Goal: Information Seeking & Learning: Learn about a topic

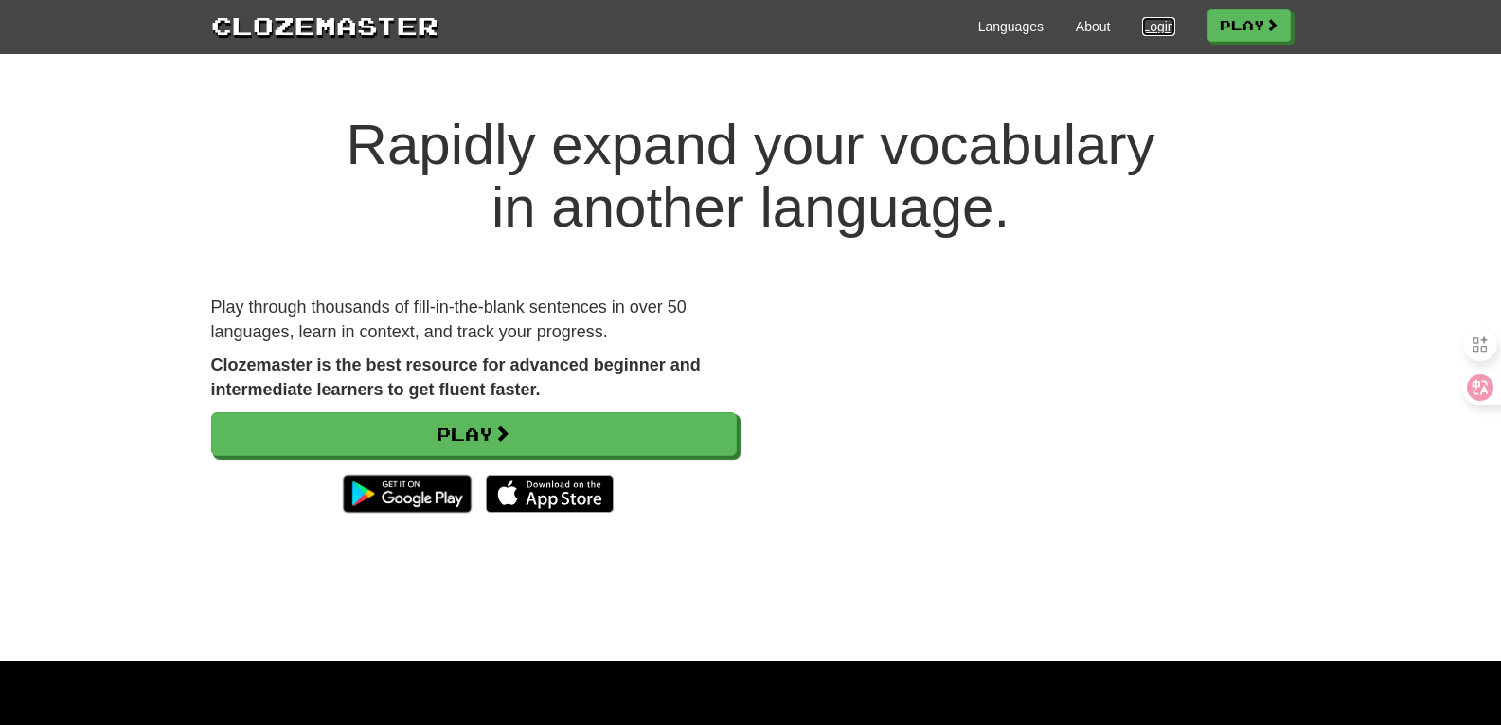
click at [1154, 31] on link "Login" at bounding box center [1158, 26] width 32 height 19
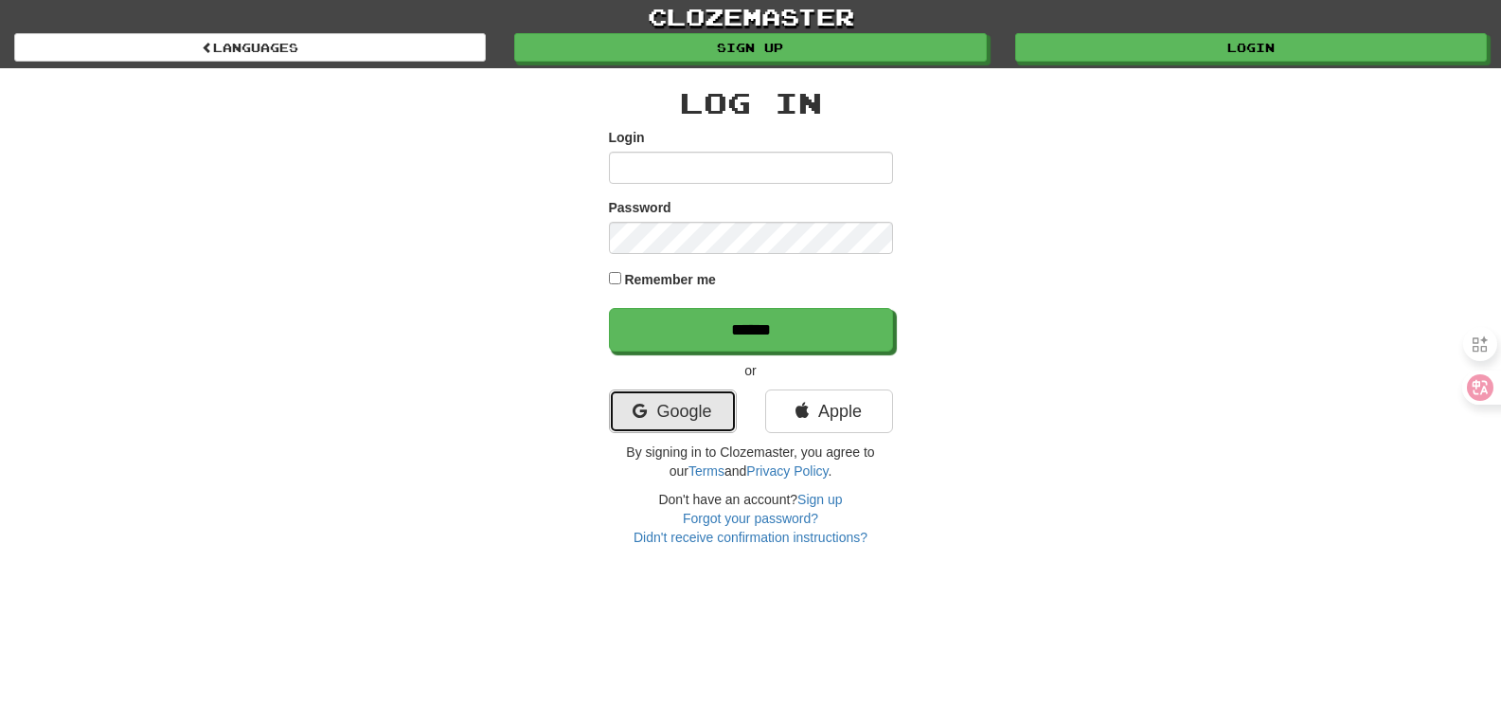
click at [696, 394] on link "Google" at bounding box center [673, 411] width 128 height 44
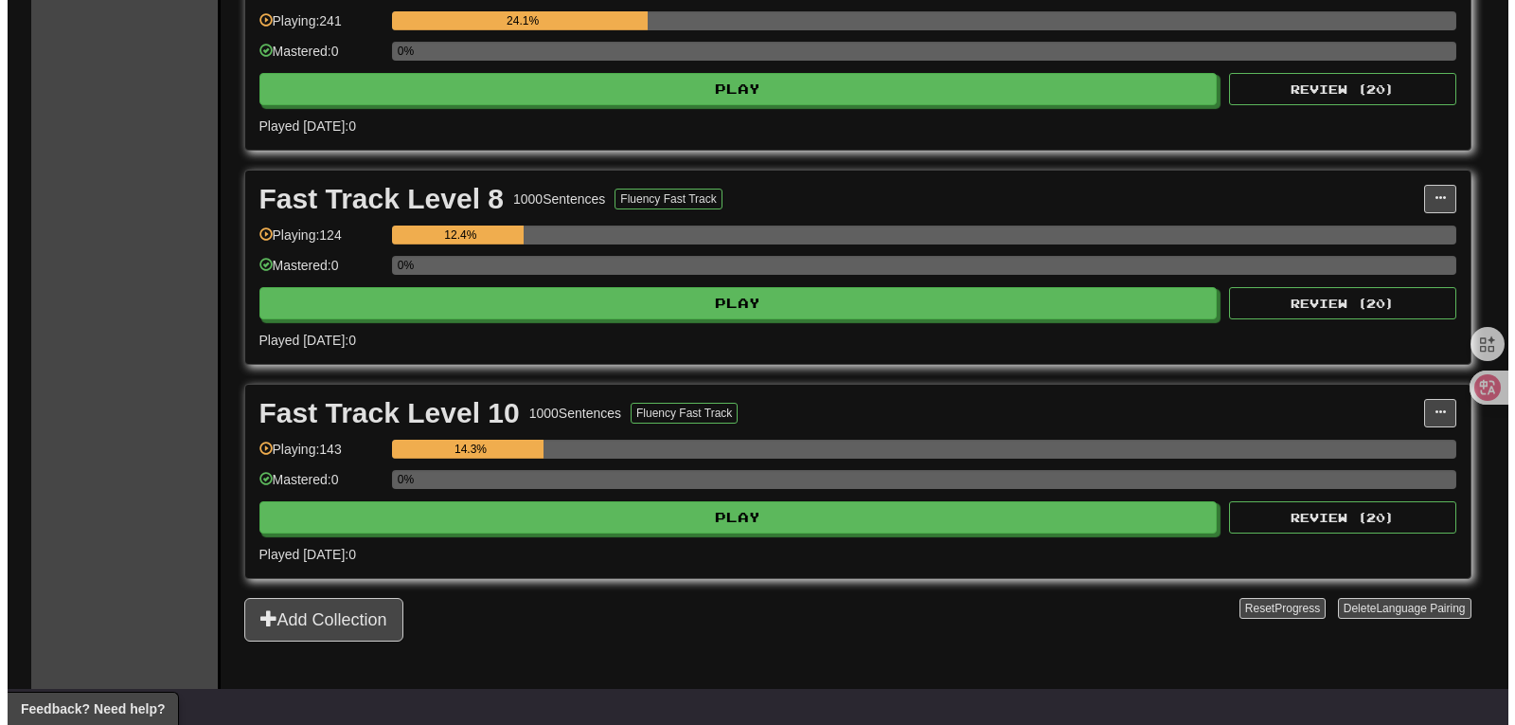
scroll to position [794, 0]
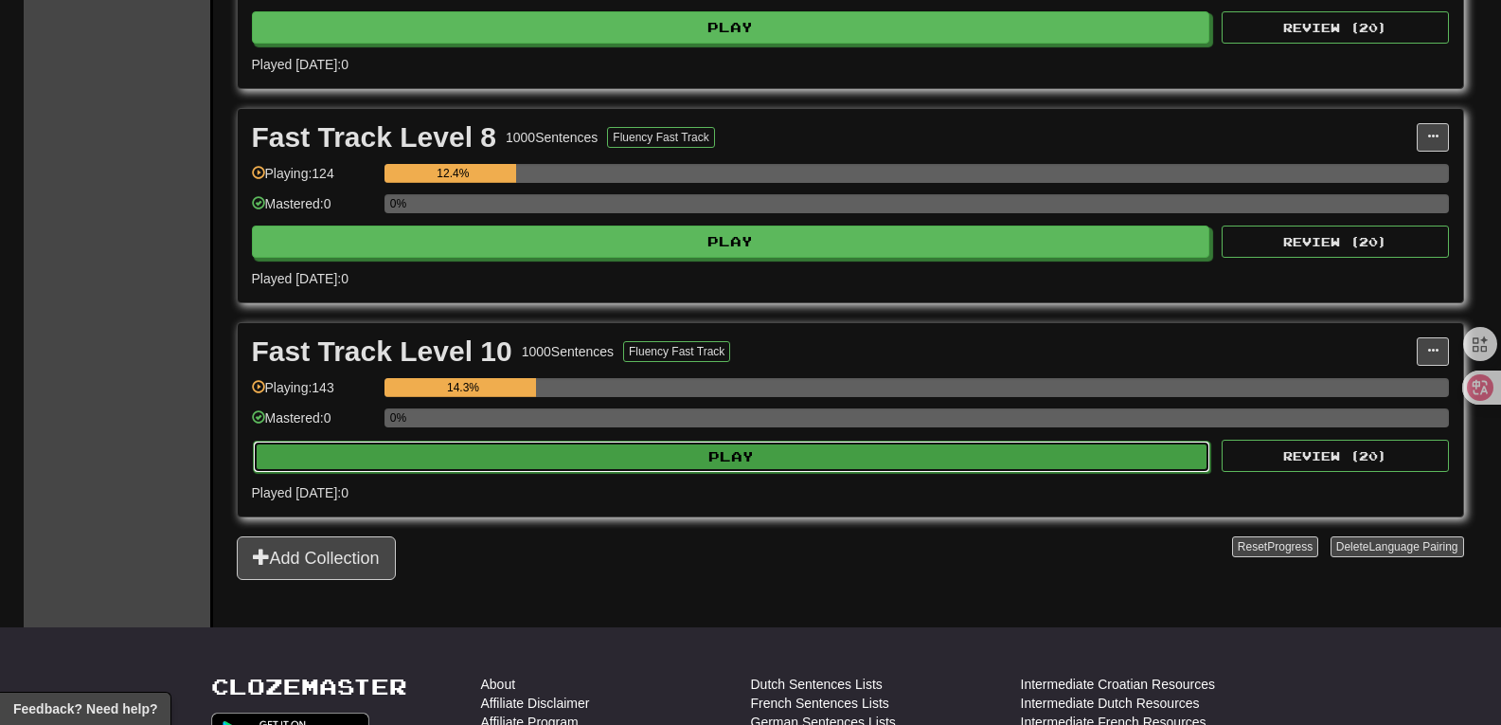
click at [761, 451] on button "Play" at bounding box center [732, 456] width 959 height 32
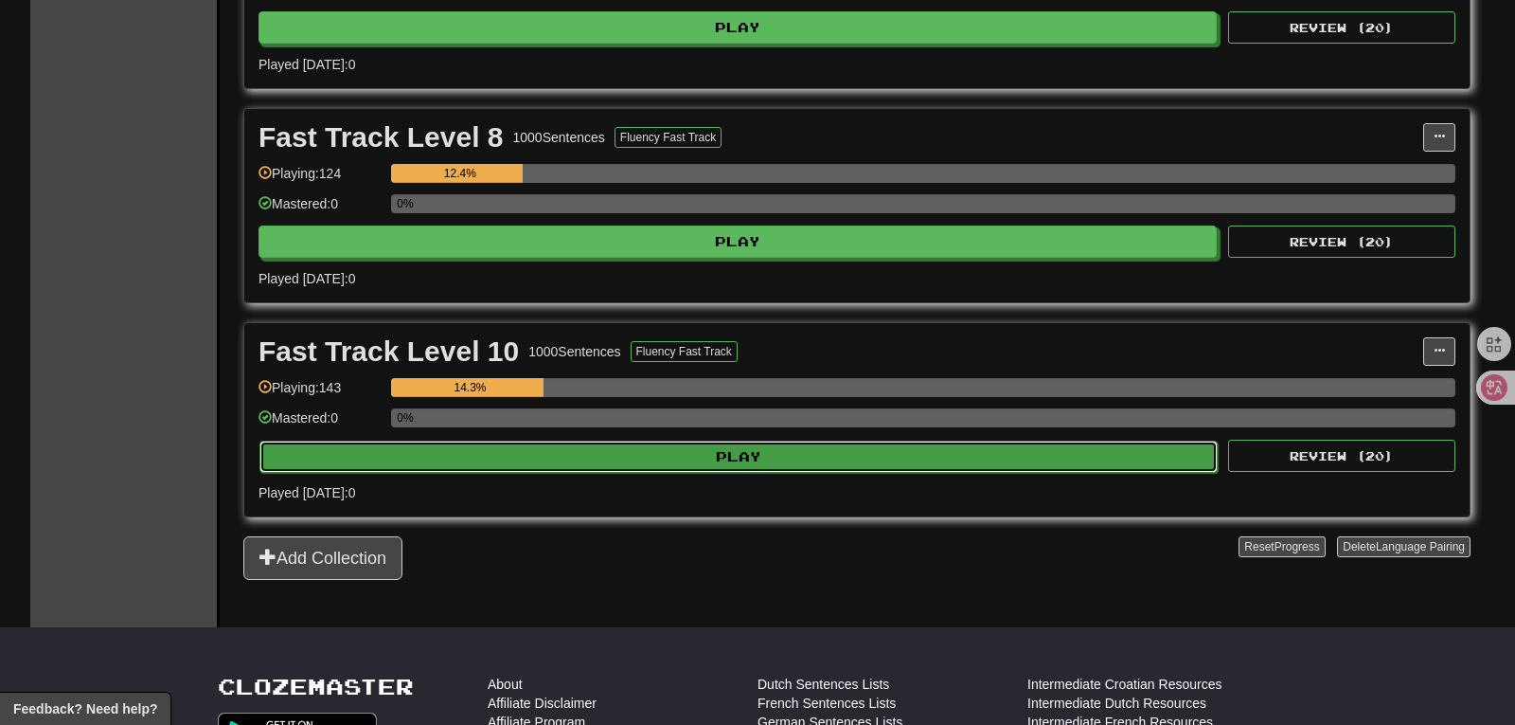
select select "**"
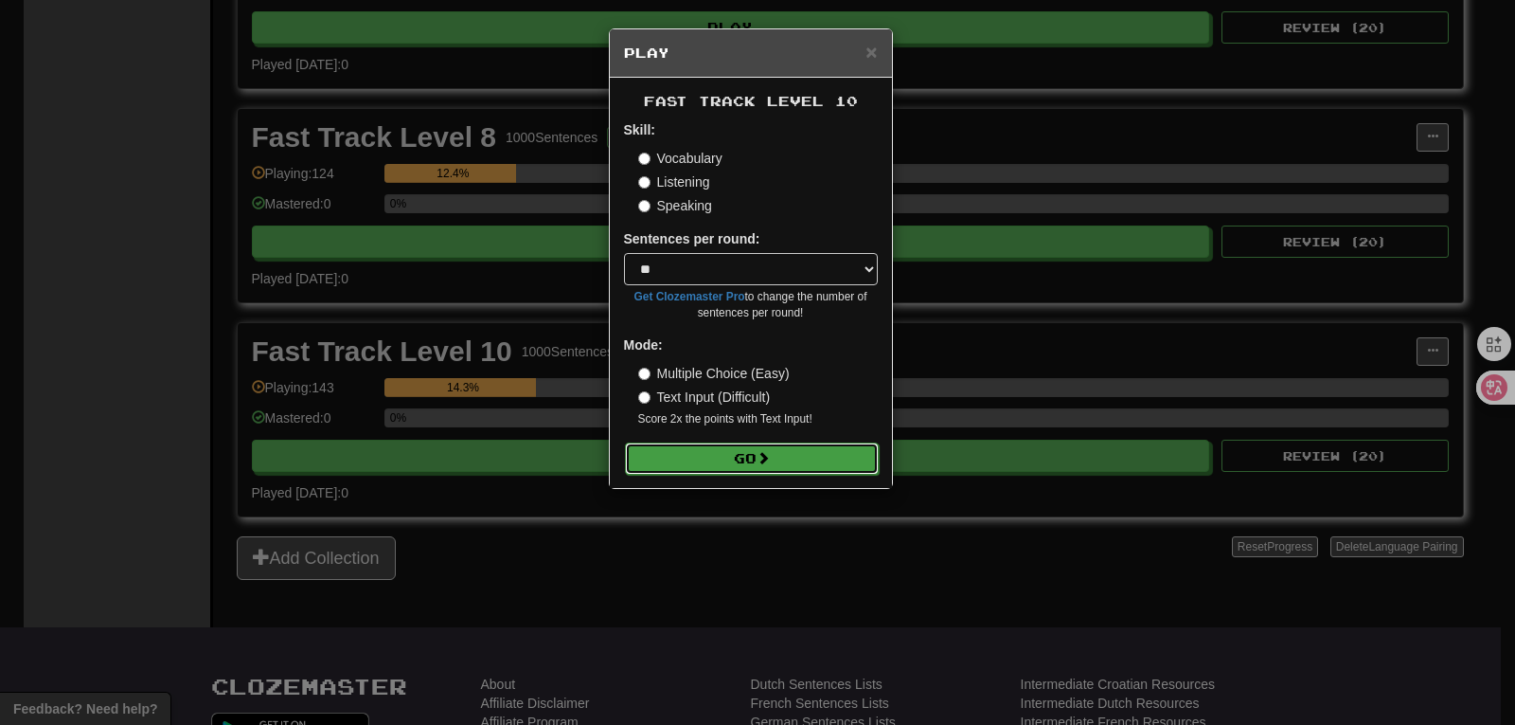
click at [796, 459] on button "Go" at bounding box center [752, 458] width 254 height 32
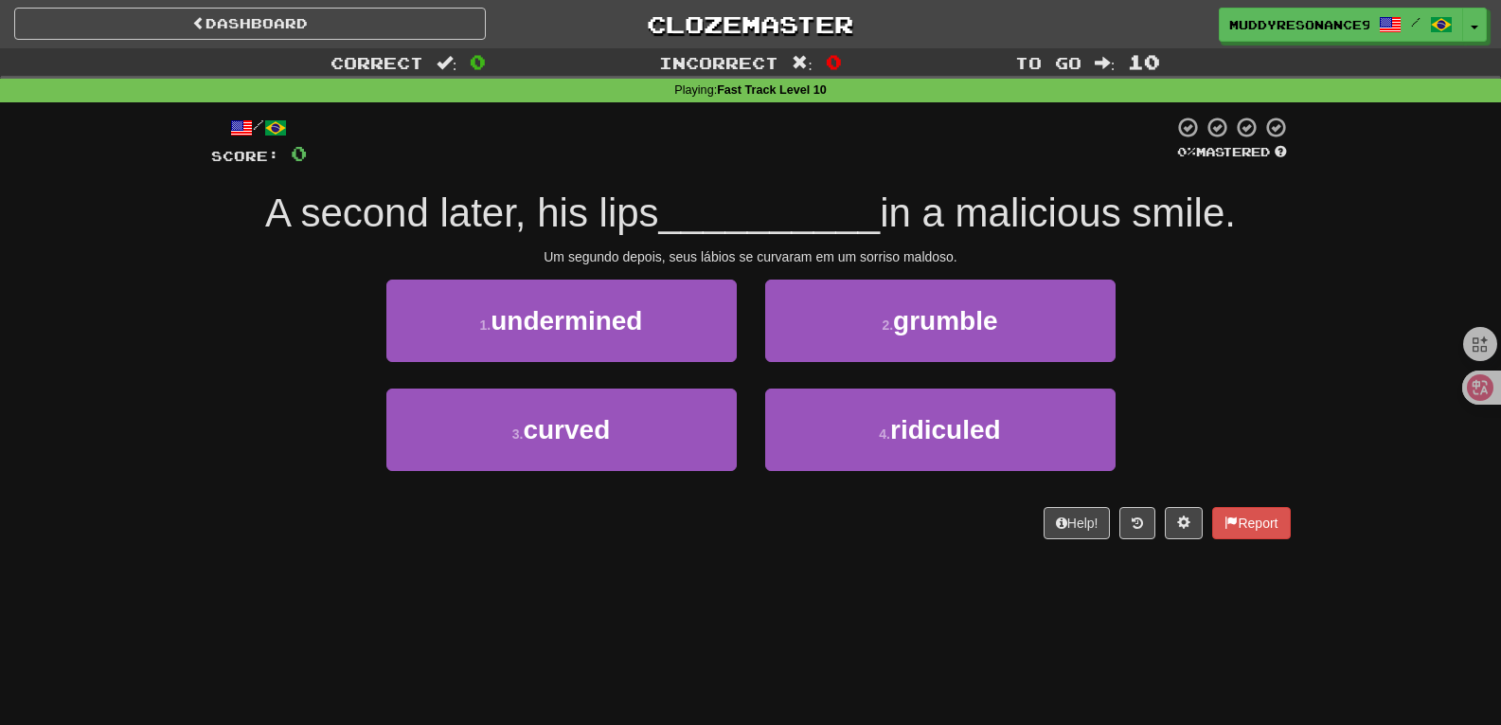
click at [1012, 599] on div "Dashboard Clozemaster MuddyResonance9166 / Toggle Dropdown Dashboard Leaderboar…" at bounding box center [750, 362] width 1501 height 725
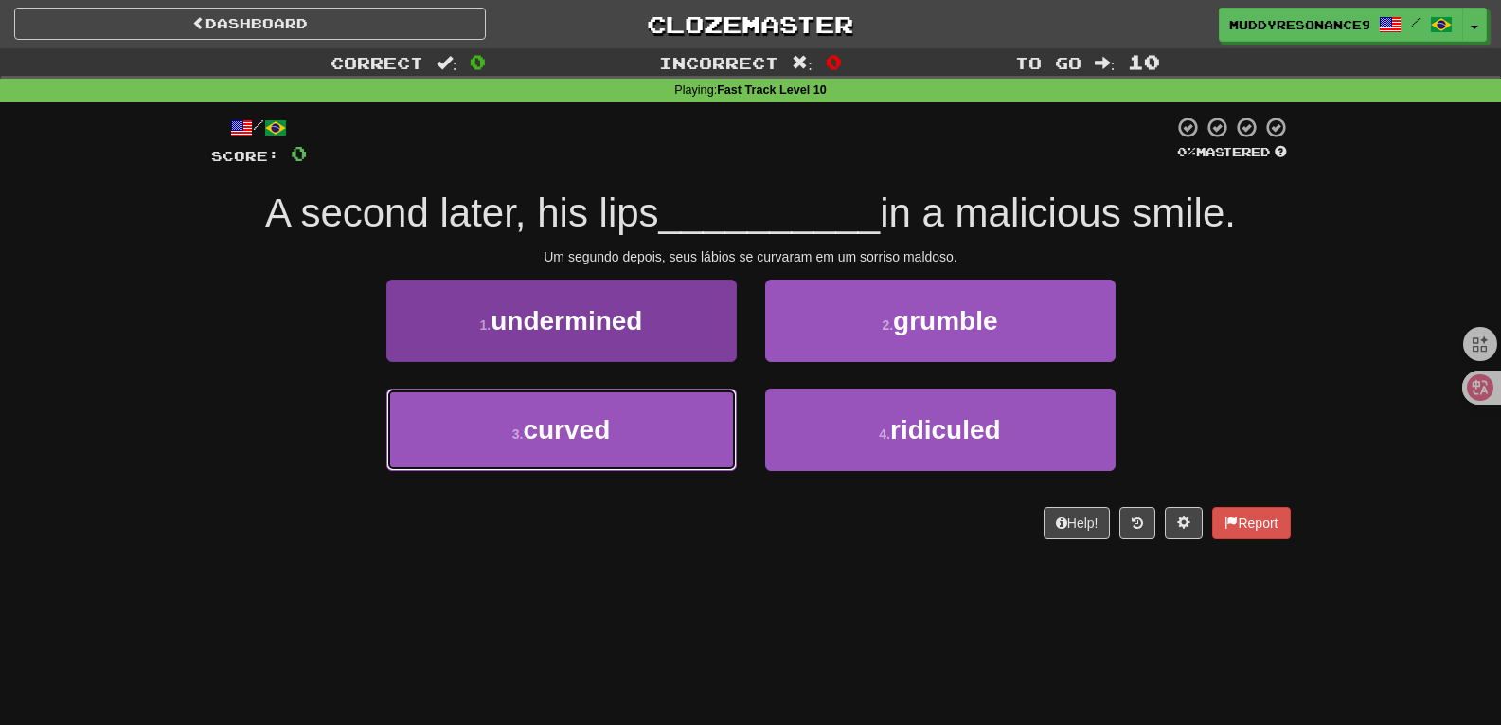
click at [673, 452] on button "3 . curved" at bounding box center [561, 429] width 350 height 82
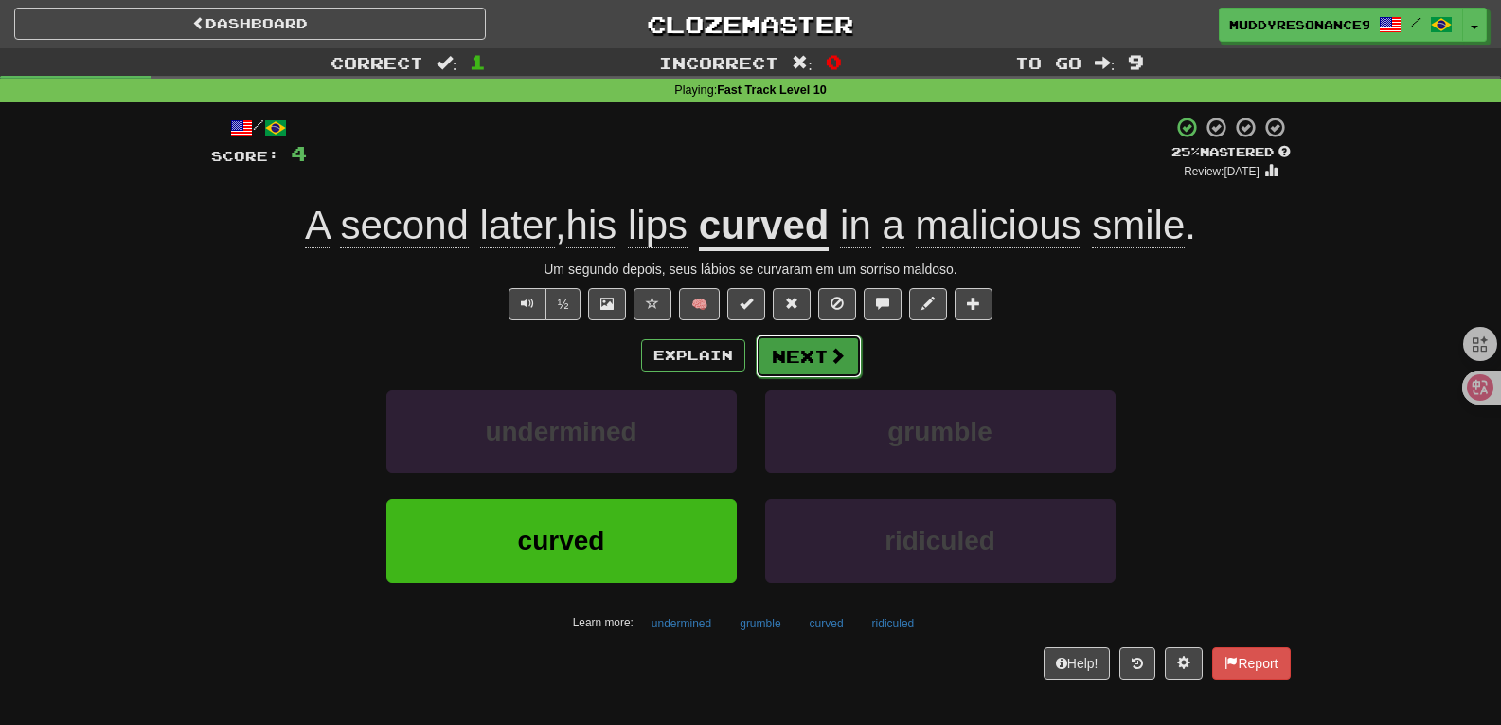
click at [819, 349] on button "Next" at bounding box center [809, 356] width 106 height 44
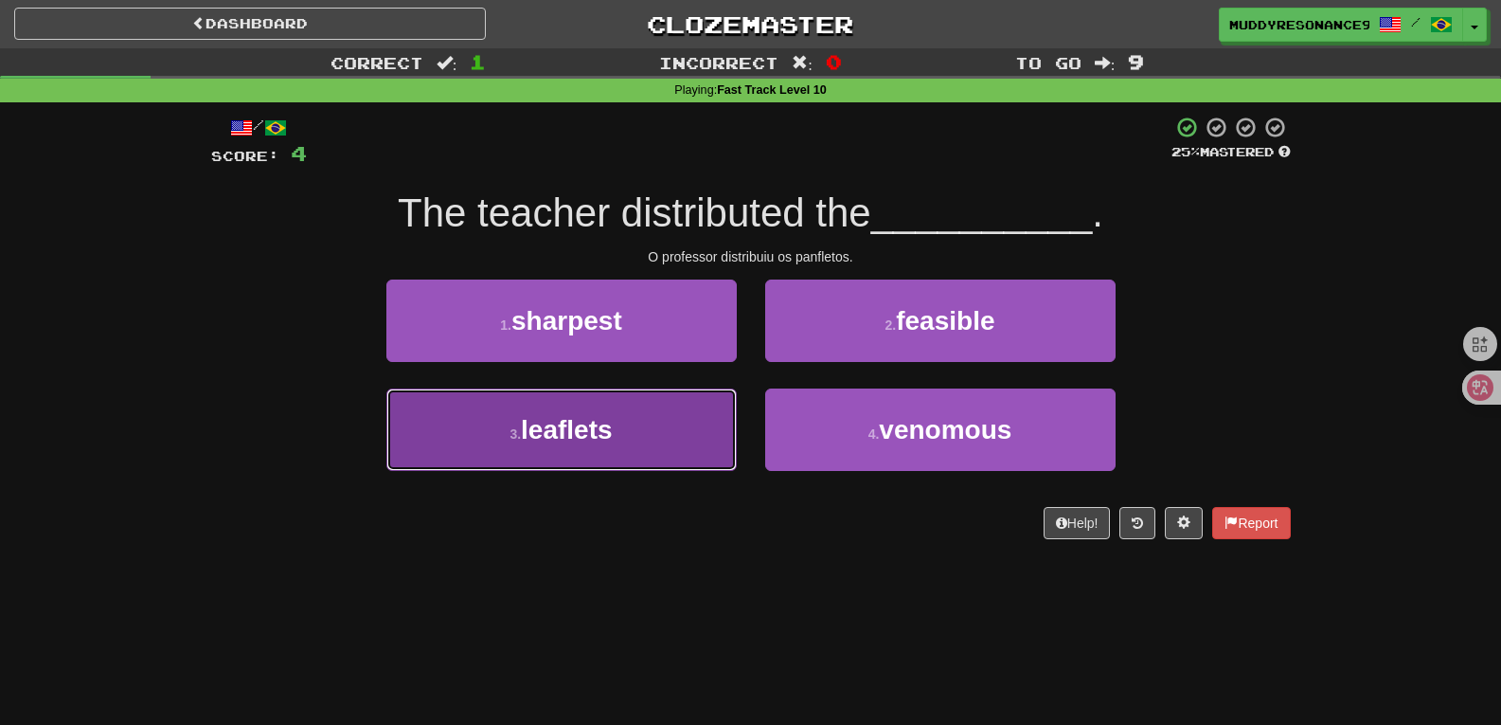
click at [644, 408] on button "3 . leaflets" at bounding box center [561, 429] width 350 height 82
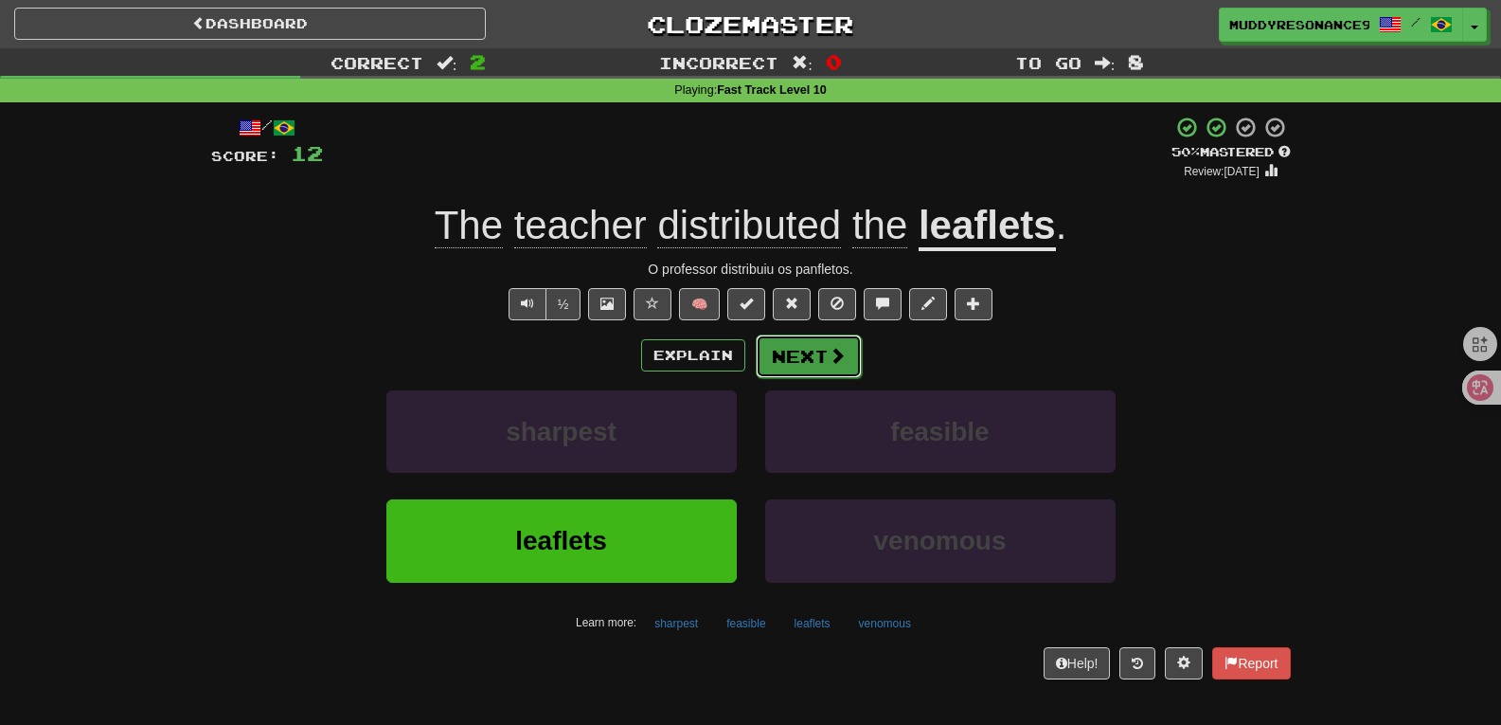
click at [816, 359] on button "Next" at bounding box center [809, 356] width 106 height 44
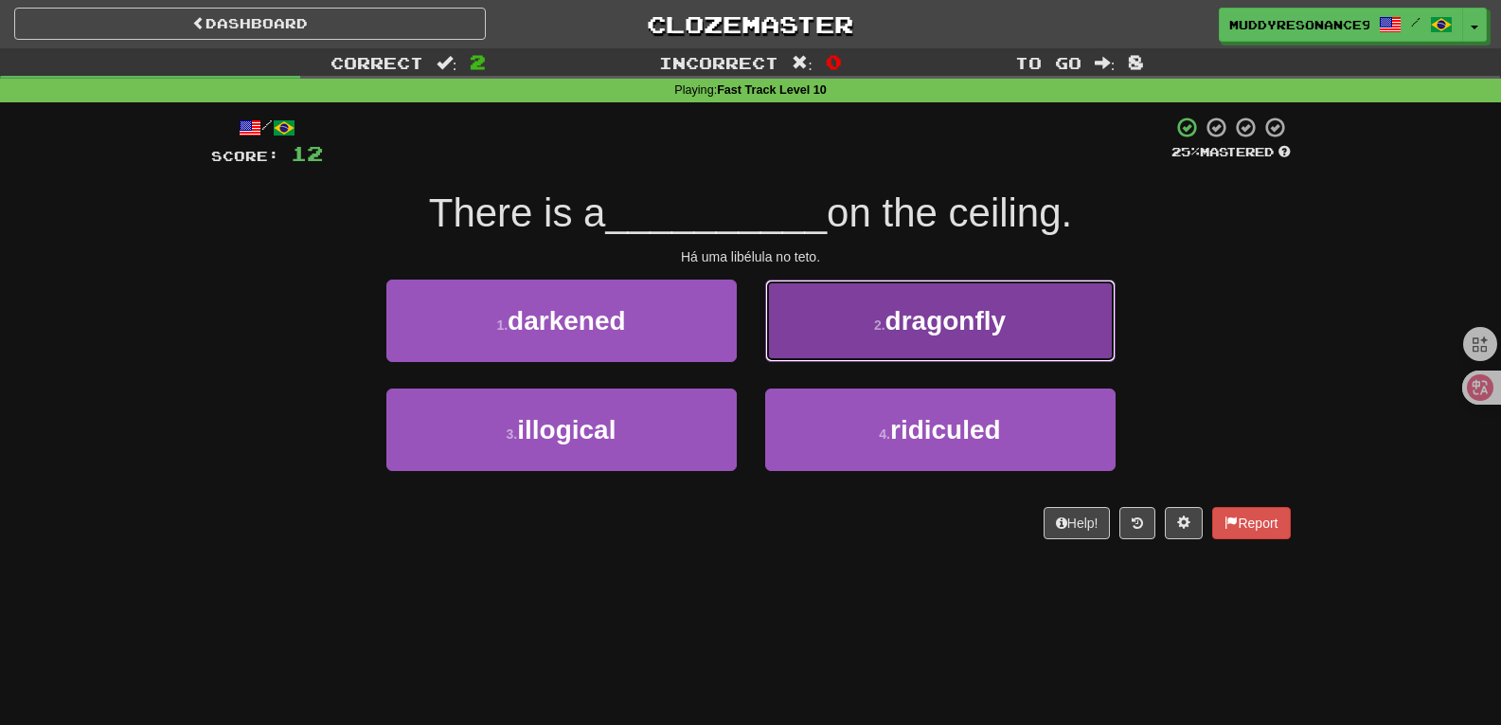
click at [917, 326] on span "dragonfly" at bounding box center [946, 320] width 121 height 29
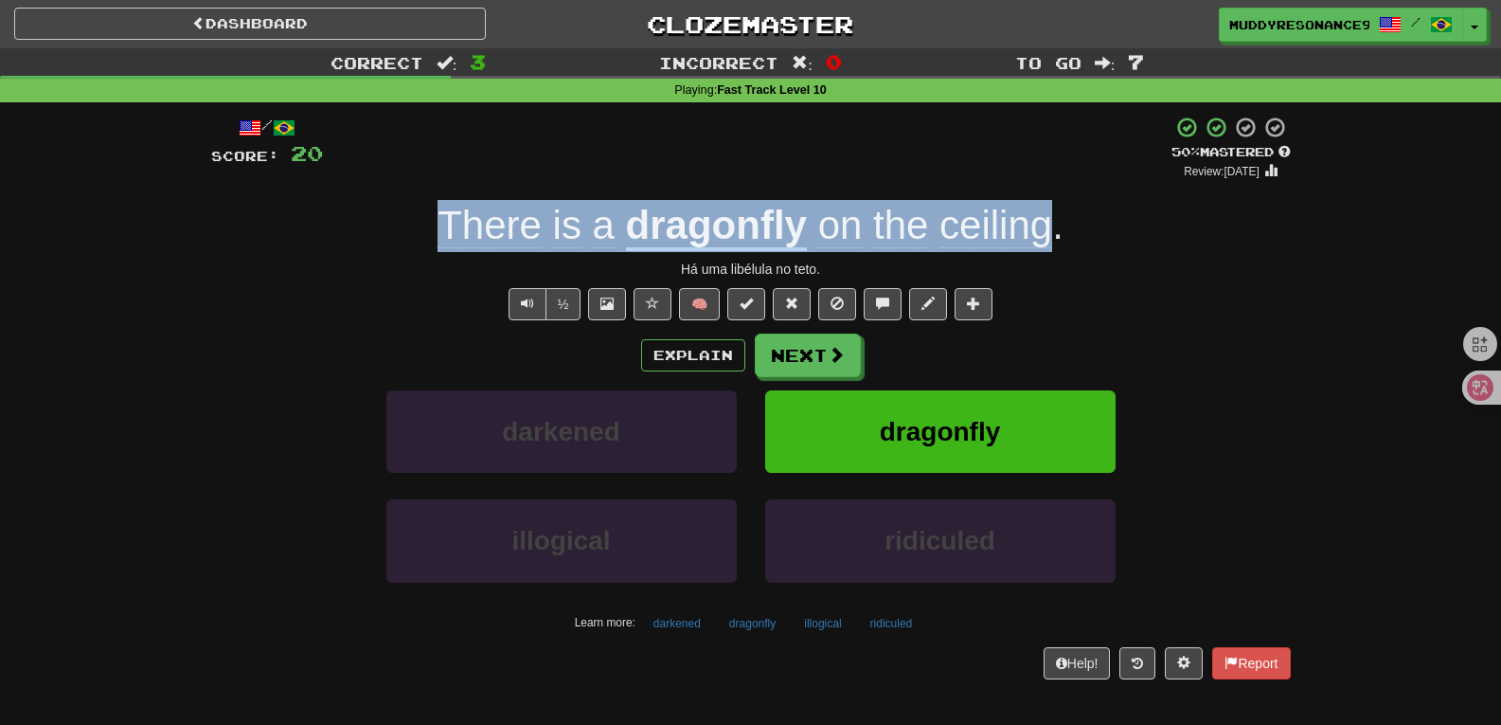
drag, startPoint x: 1054, startPoint y: 240, endPoint x: 426, endPoint y: 234, distance: 628.0
click at [426, 234] on div "There is a dragonfly on the ceiling ." at bounding box center [751, 226] width 1080 height 52
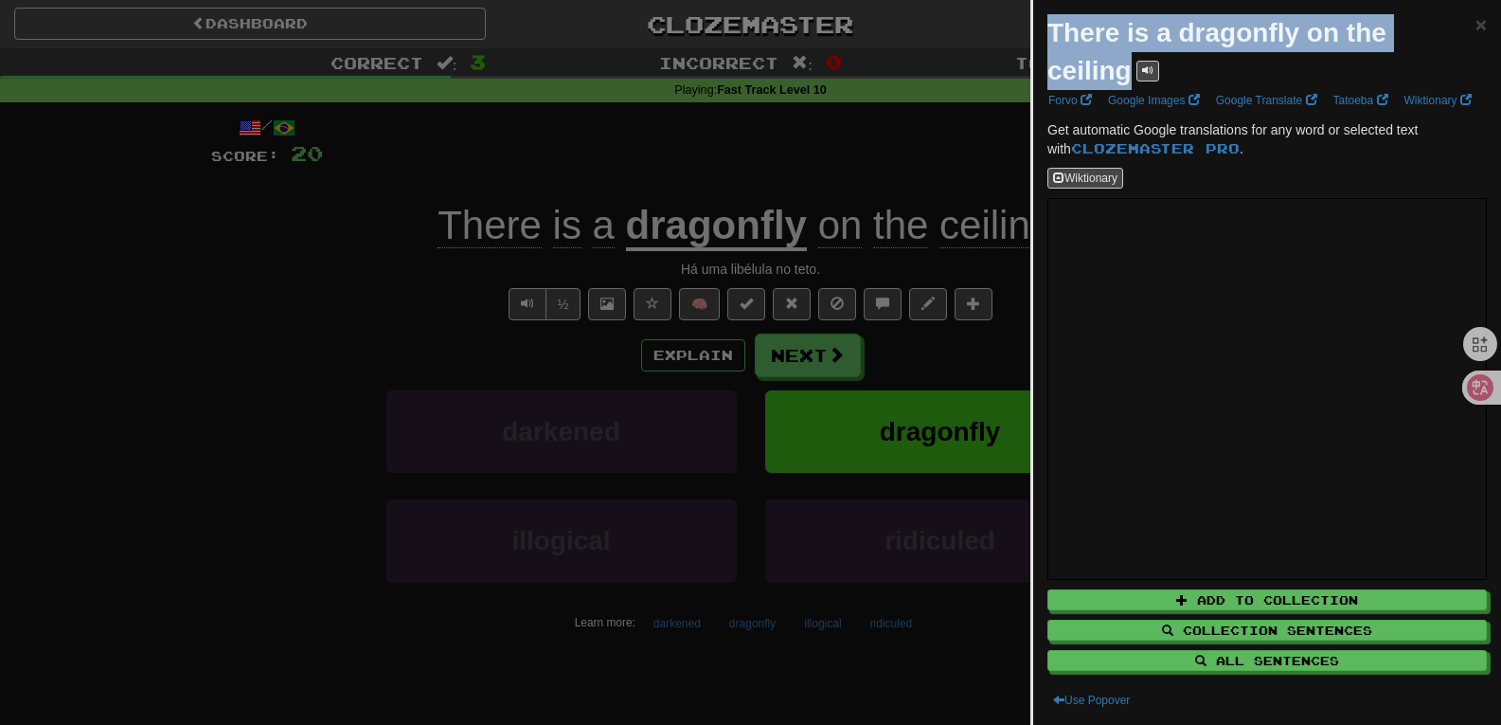
drag, startPoint x: 1131, startPoint y: 69, endPoint x: 1042, endPoint y: 27, distance: 98.3
click at [1042, 27] on div "There is a dragonfly on the ceiling × Forvo Google Images Google Translate Tato…" at bounding box center [1267, 362] width 468 height 725
copy strong "There is a dragonfly on the ceiling"
click at [1476, 24] on span "×" at bounding box center [1481, 24] width 11 height 22
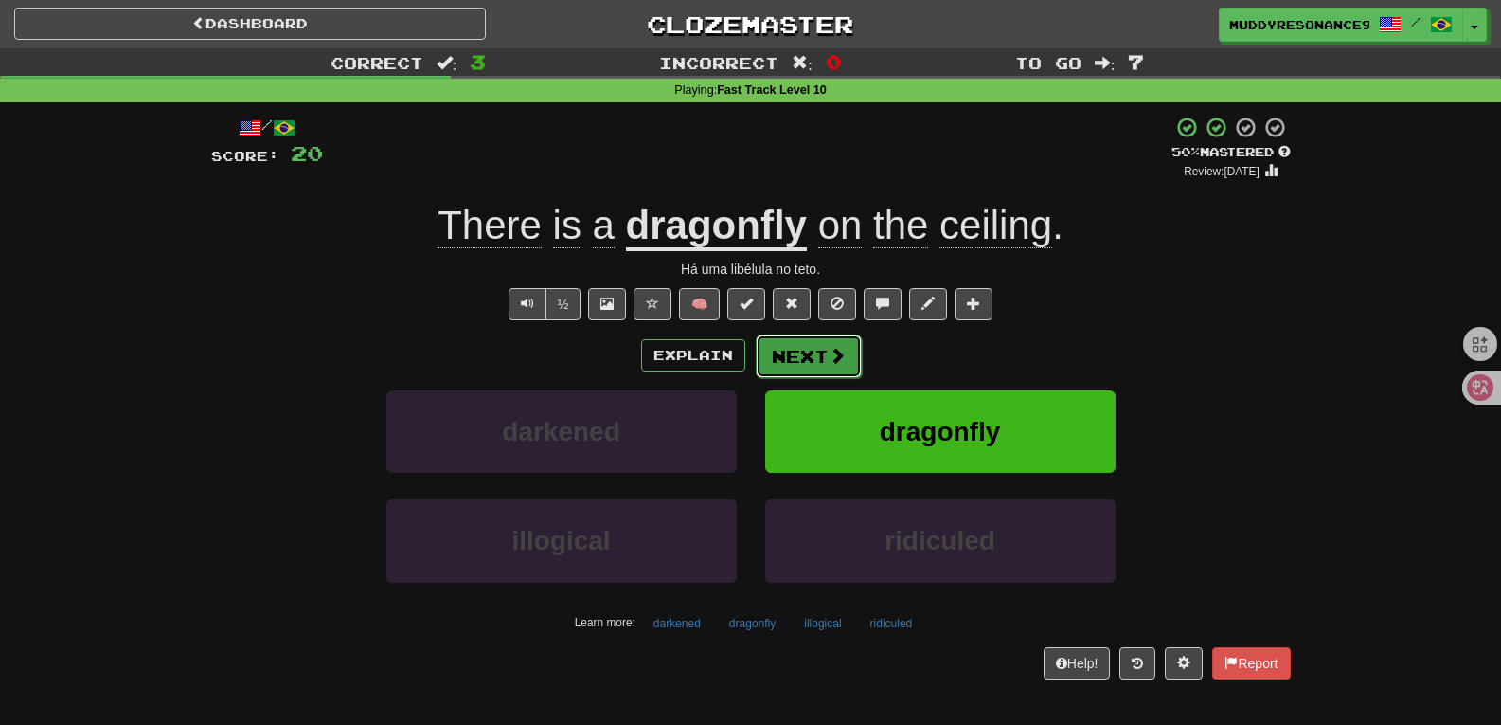
click at [762, 355] on button "Next" at bounding box center [809, 356] width 106 height 44
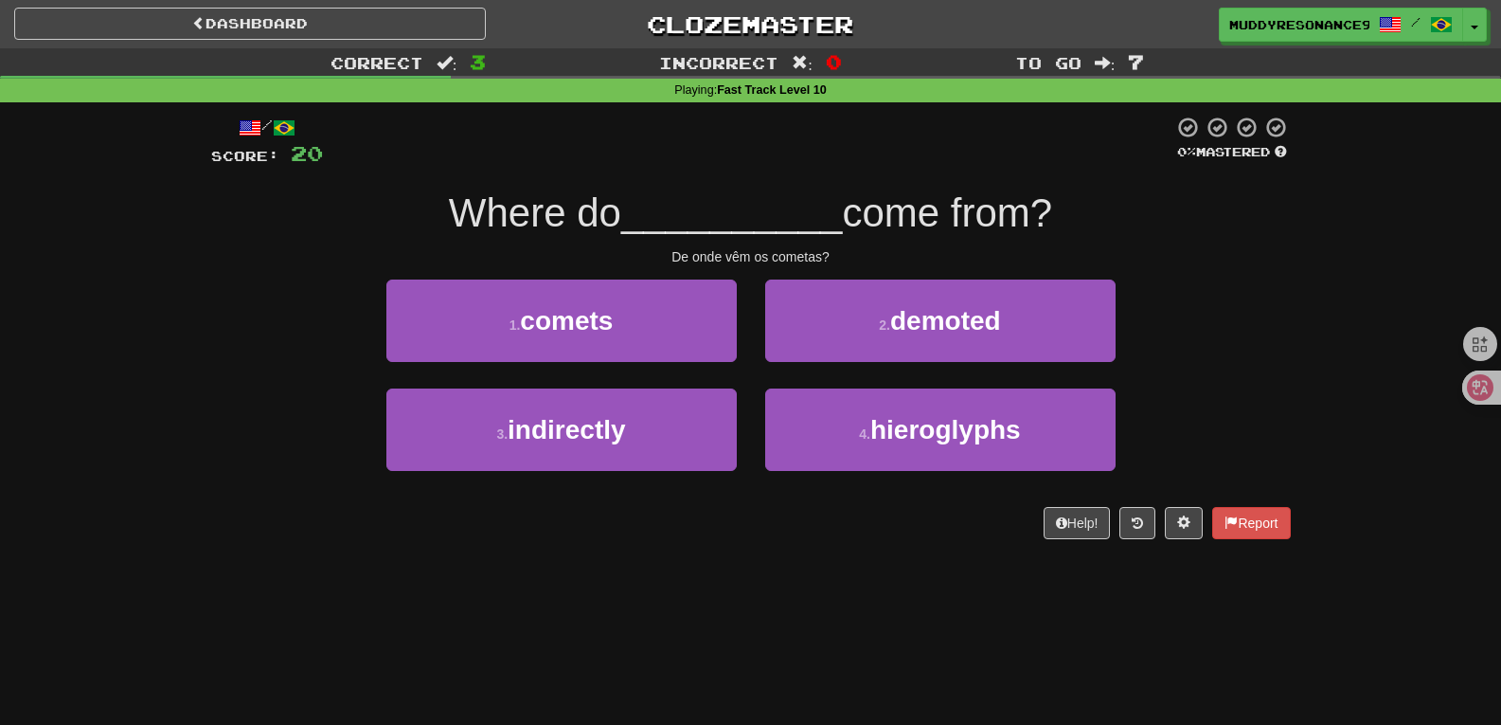
click at [662, 362] on div "1 . comets" at bounding box center [561, 333] width 379 height 109
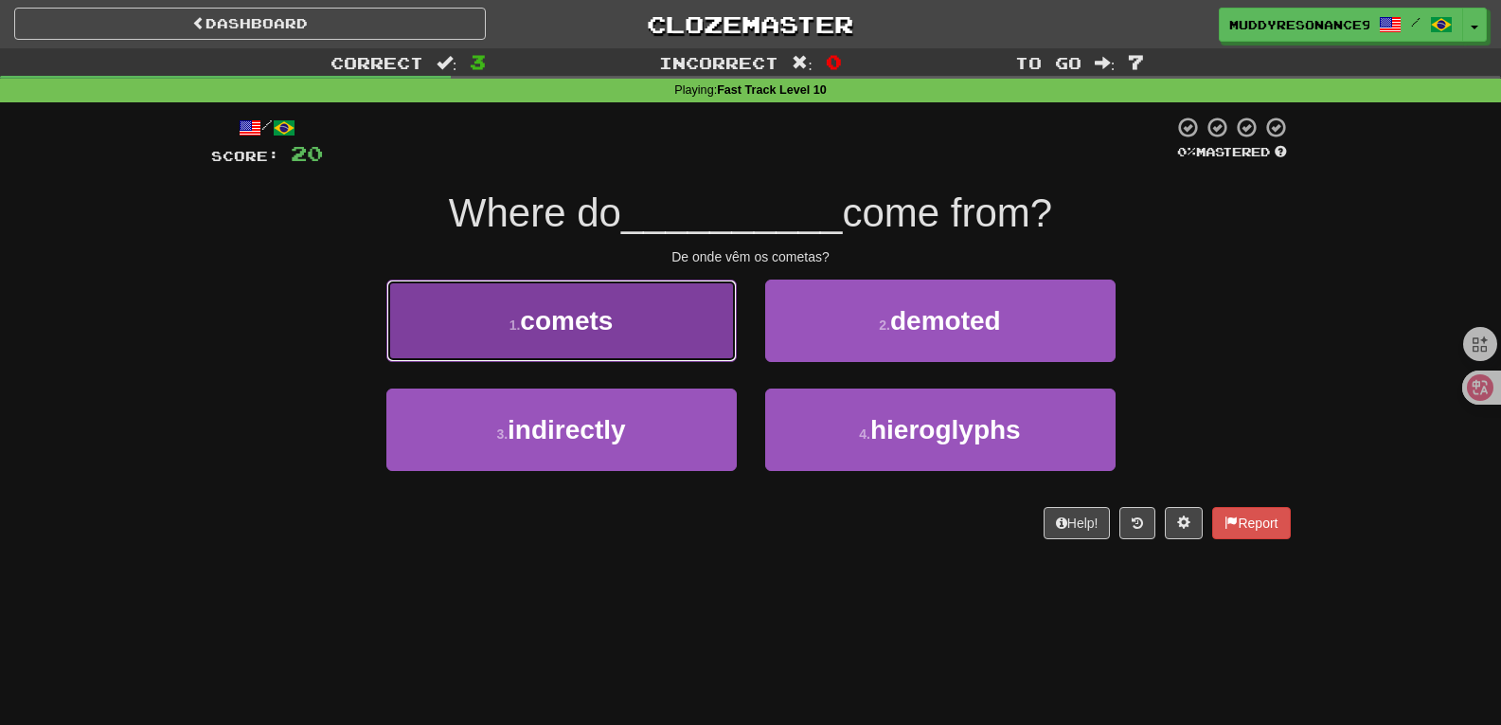
click at [650, 343] on button "1 . comets" at bounding box center [561, 320] width 350 height 82
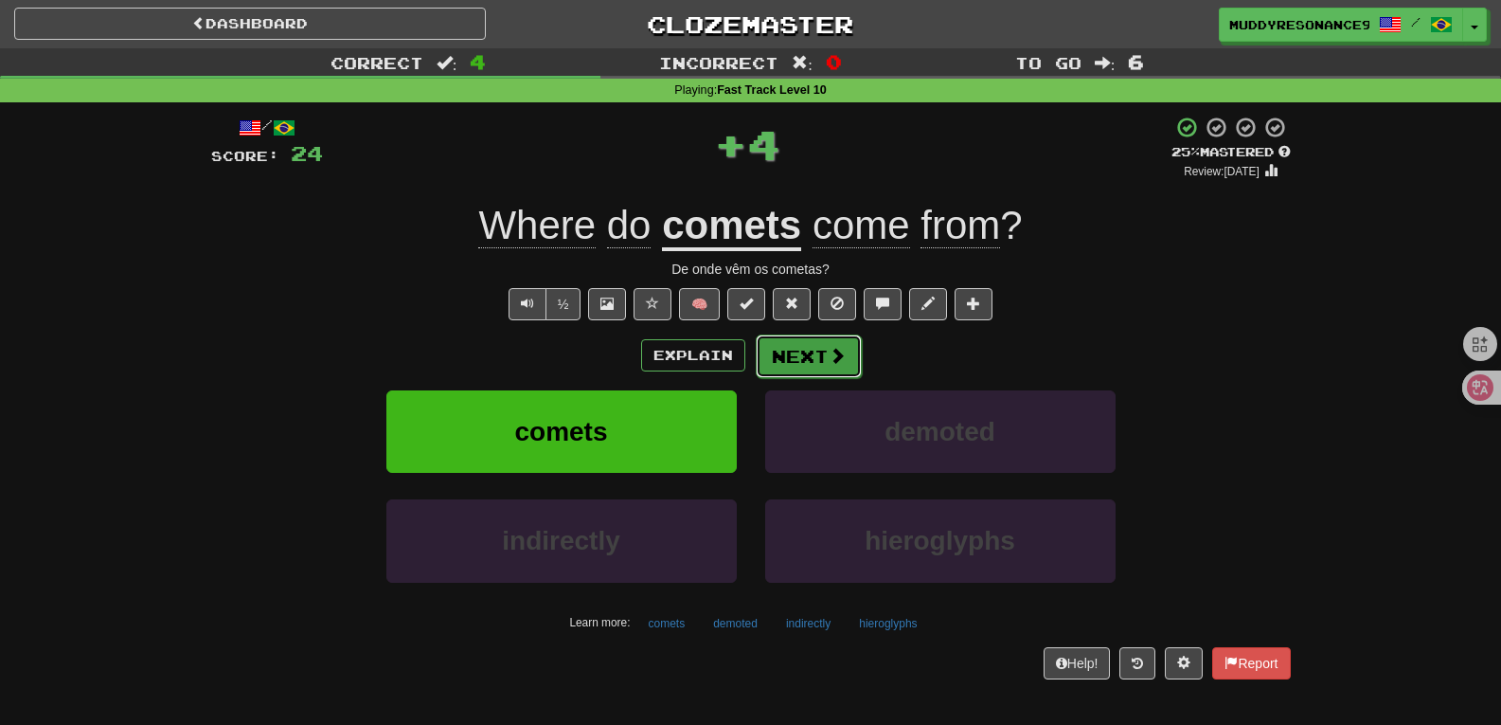
click at [829, 350] on span at bounding box center [837, 355] width 17 height 17
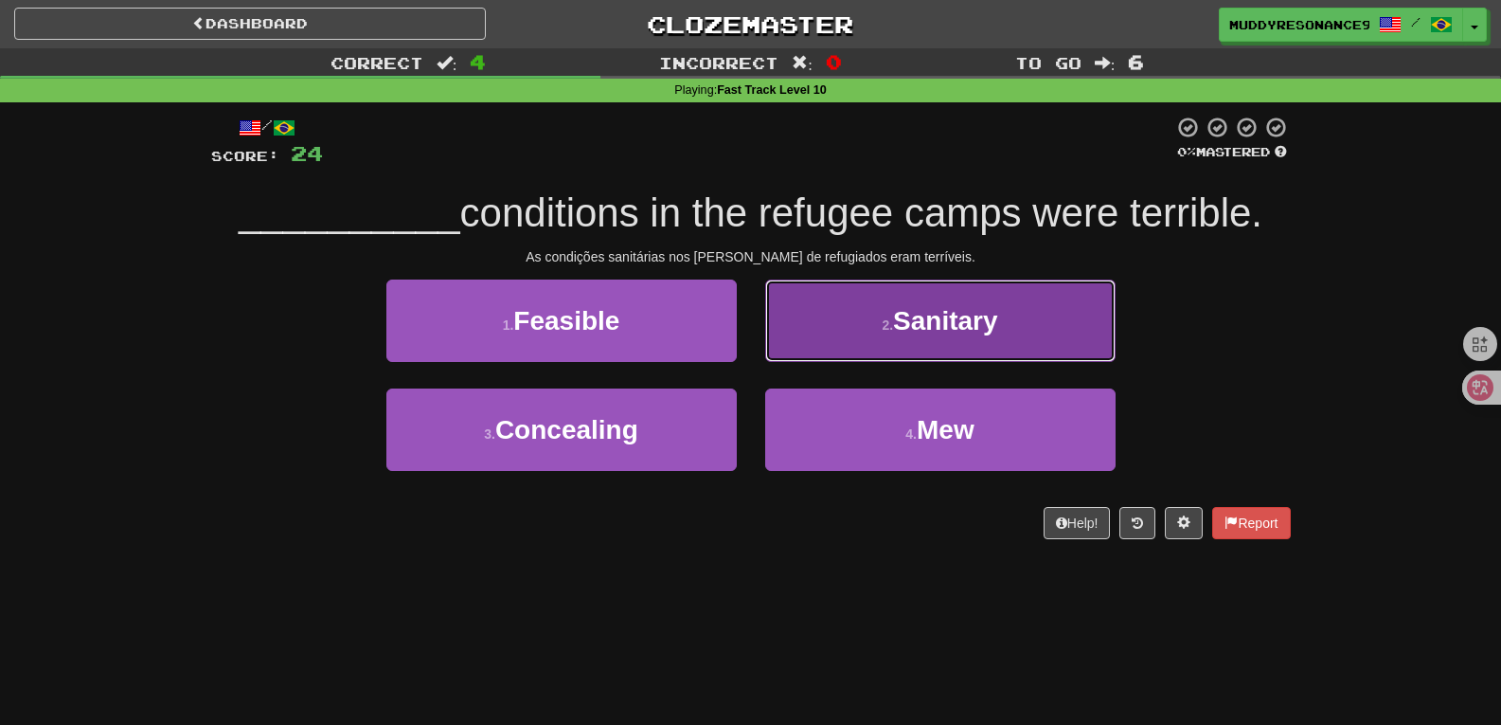
click at [917, 326] on span "Sanitary" at bounding box center [945, 320] width 105 height 29
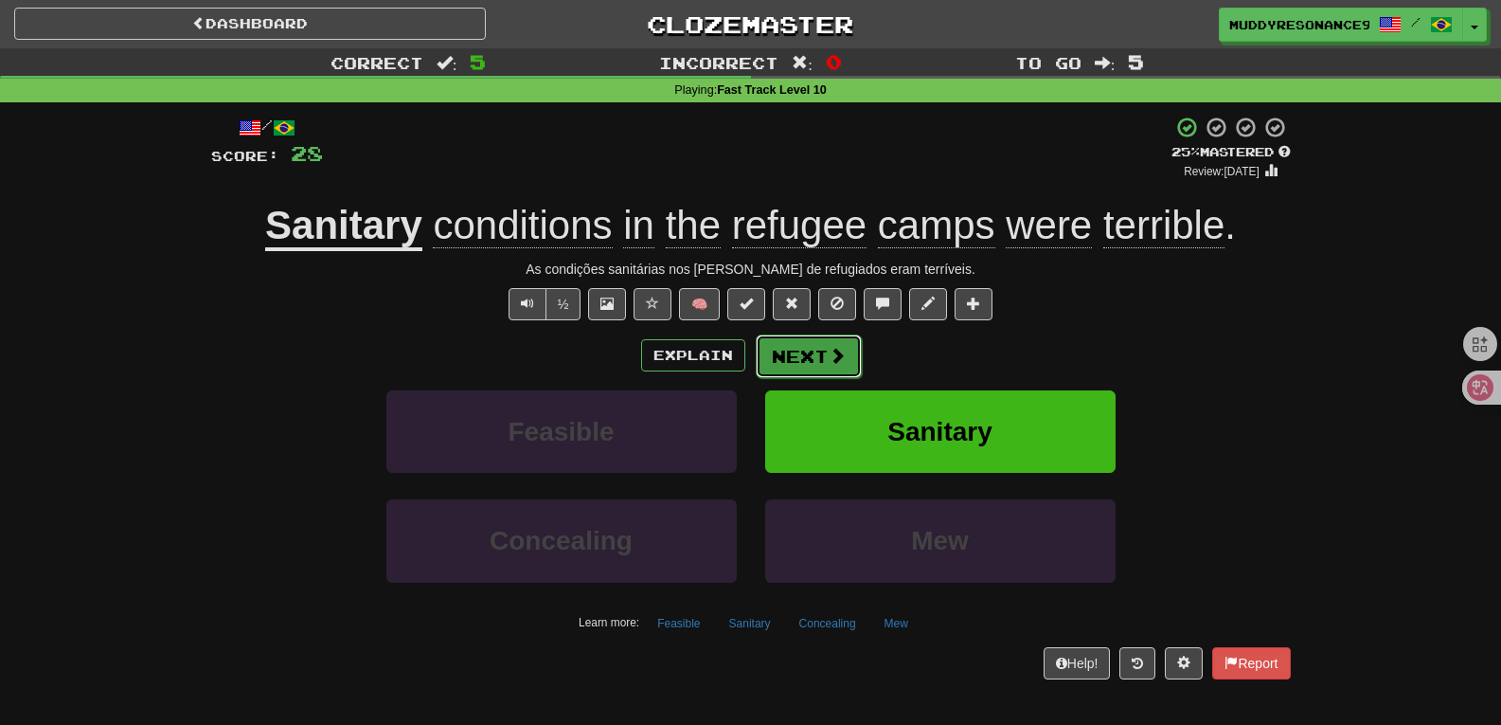
click at [814, 350] on button "Next" at bounding box center [809, 356] width 106 height 44
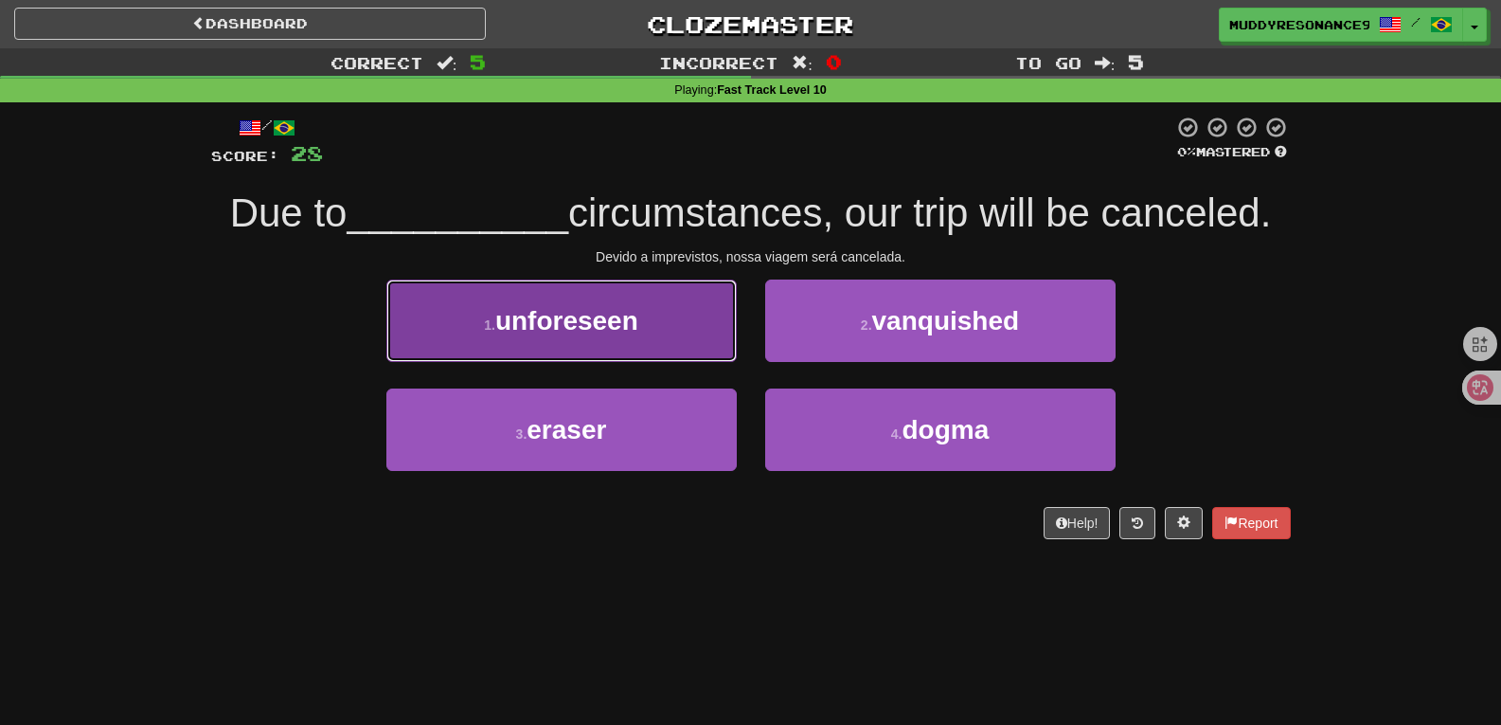
click at [574, 294] on button "1 . unforeseen" at bounding box center [561, 320] width 350 height 82
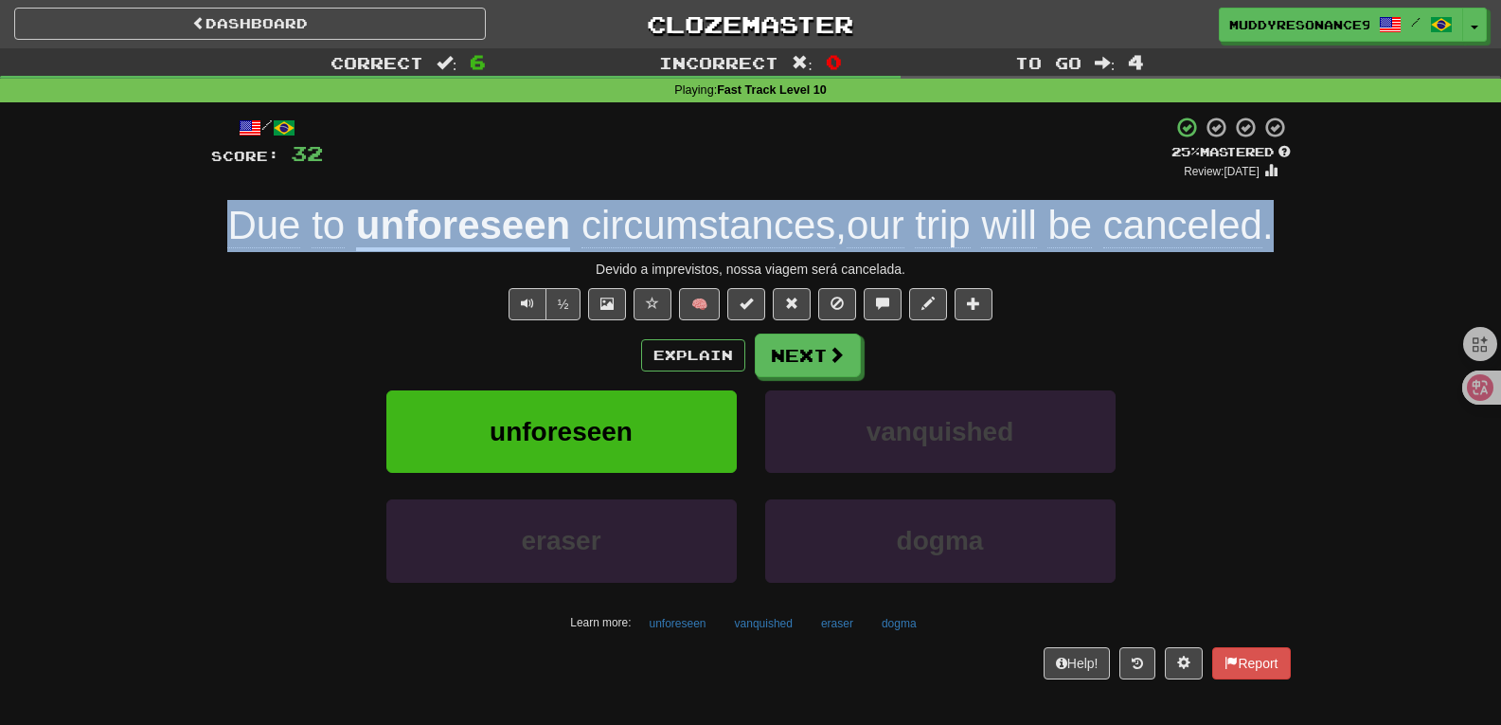
drag, startPoint x: 1274, startPoint y: 230, endPoint x: 220, endPoint y: 228, distance: 1054.2
click at [220, 228] on div "Due to unforeseen circumstances , our trip will be canceled ." at bounding box center [751, 226] width 1080 height 52
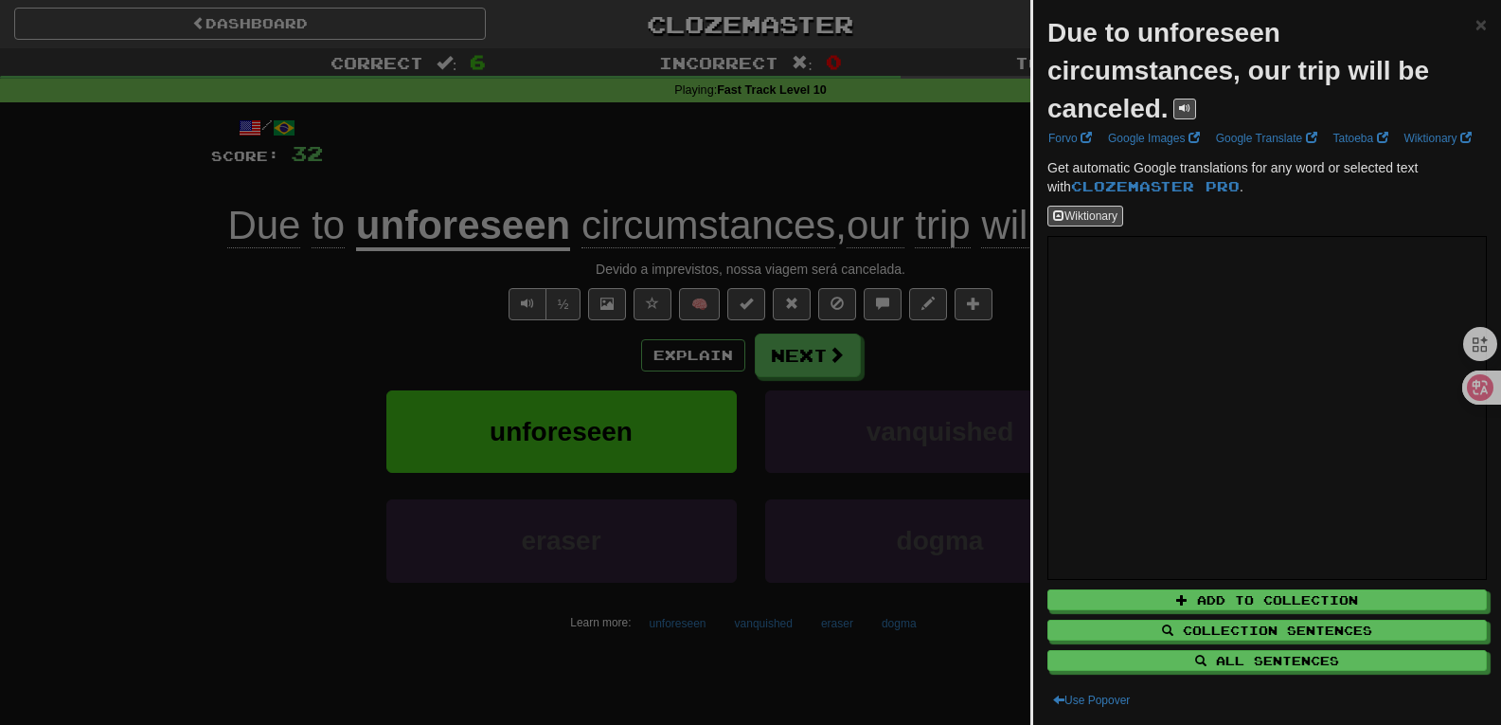
drag, startPoint x: 220, startPoint y: 228, endPoint x: 1161, endPoint y: 110, distance: 948.9
click at [1161, 110] on strong "Due to unforeseen circumstances, our trip will be canceled." at bounding box center [1239, 70] width 382 height 105
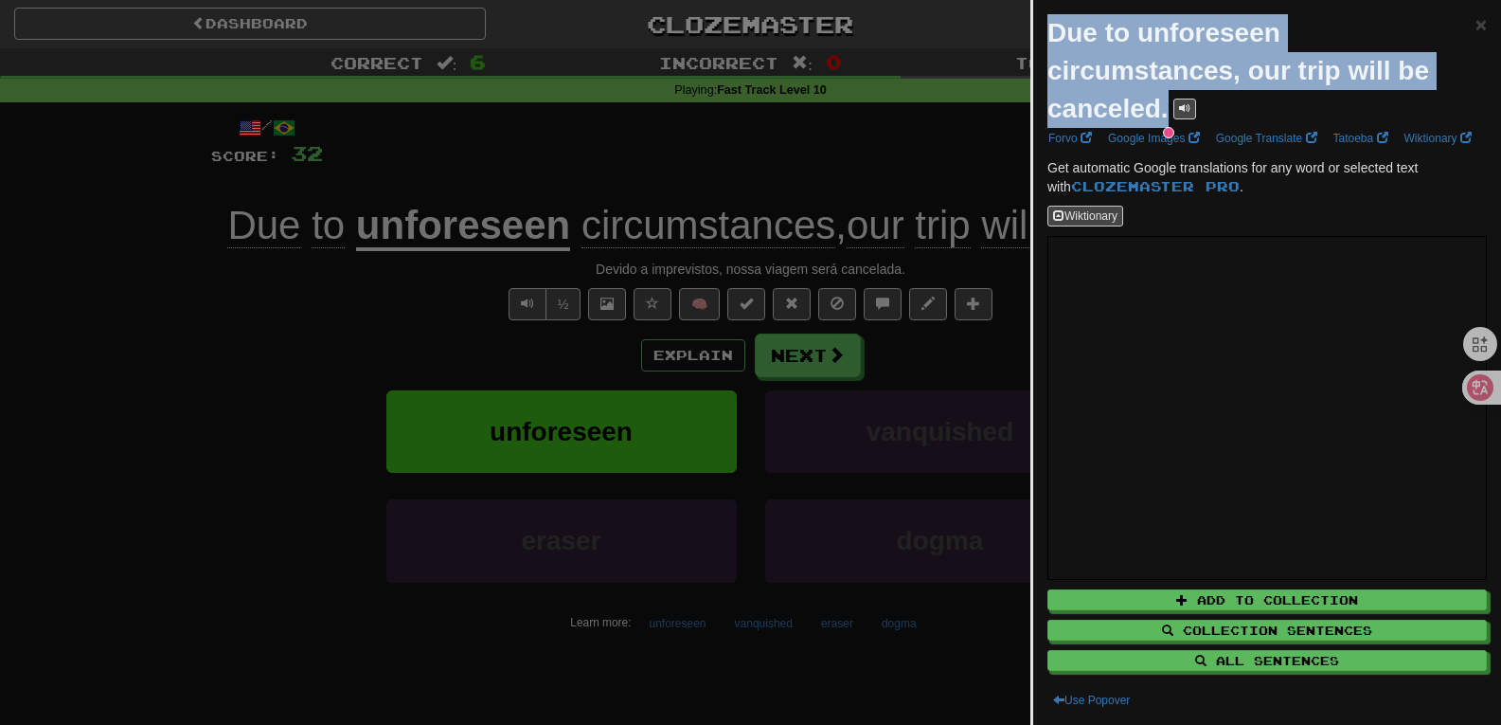
drag, startPoint x: 1161, startPoint y: 110, endPoint x: 1061, endPoint y: 34, distance: 125.8
click at [1061, 34] on strong "Due to unforeseen circumstances, our trip will be canceled." at bounding box center [1239, 70] width 382 height 105
copy strong "Due to unforeseen circumstances, our trip will be canceled."
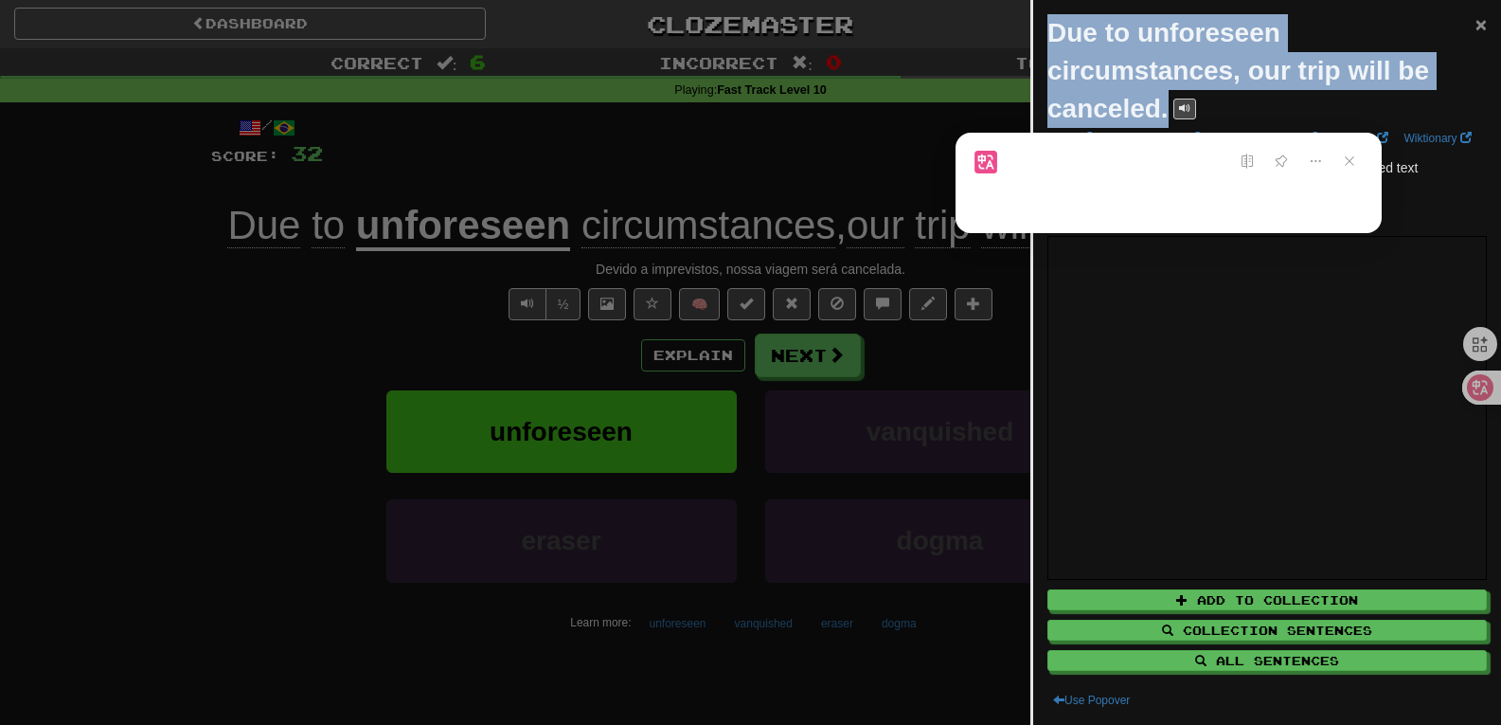
click at [1476, 24] on span "×" at bounding box center [1481, 24] width 11 height 22
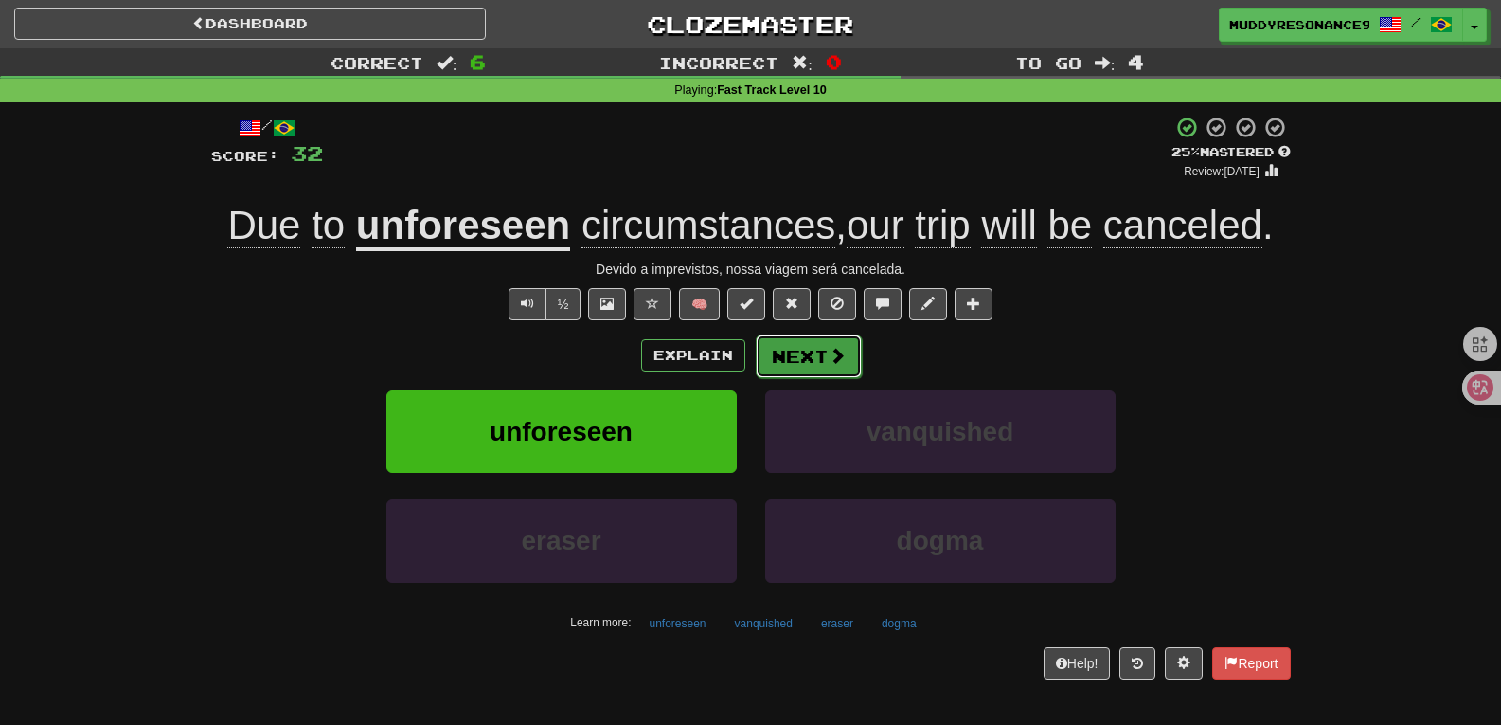
click at [778, 351] on button "Next" at bounding box center [809, 356] width 106 height 44
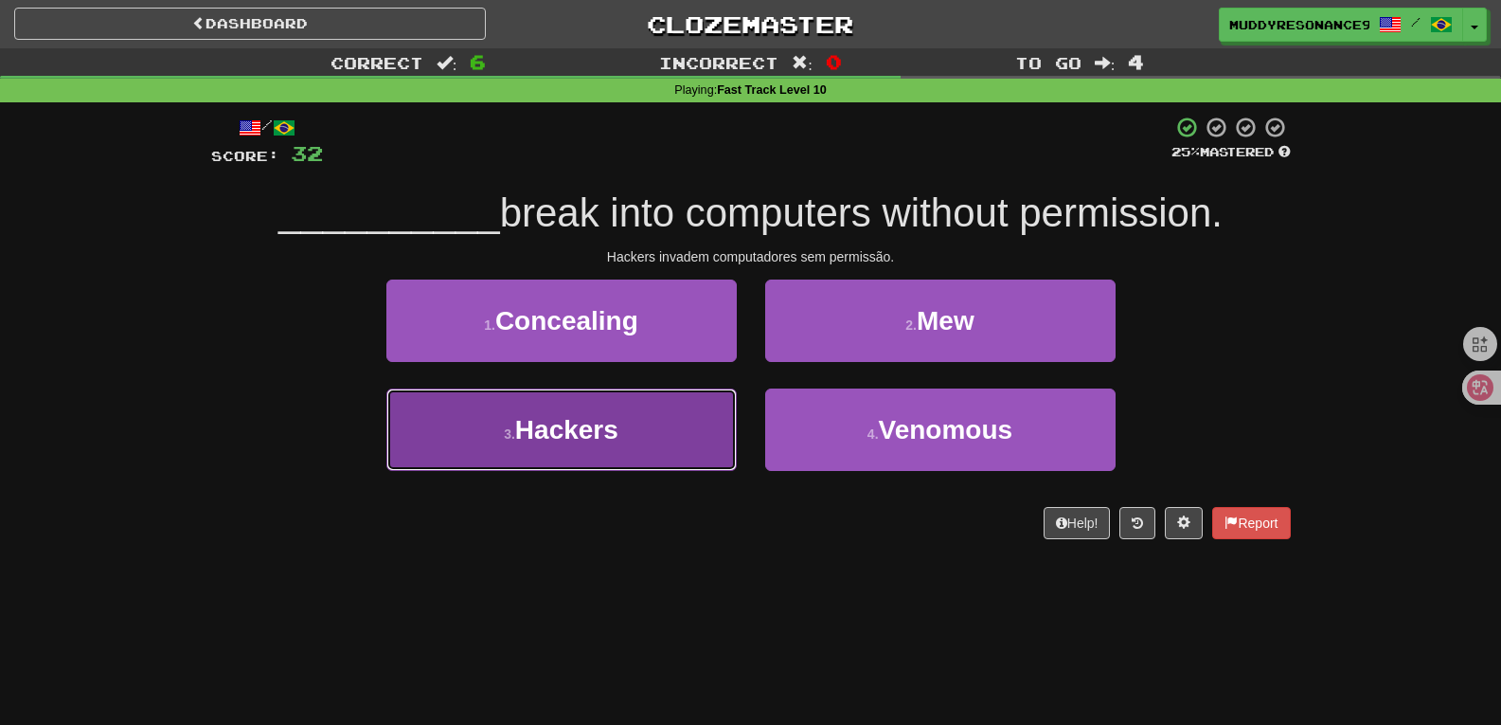
click at [665, 437] on button "3 . Hackers" at bounding box center [561, 429] width 350 height 82
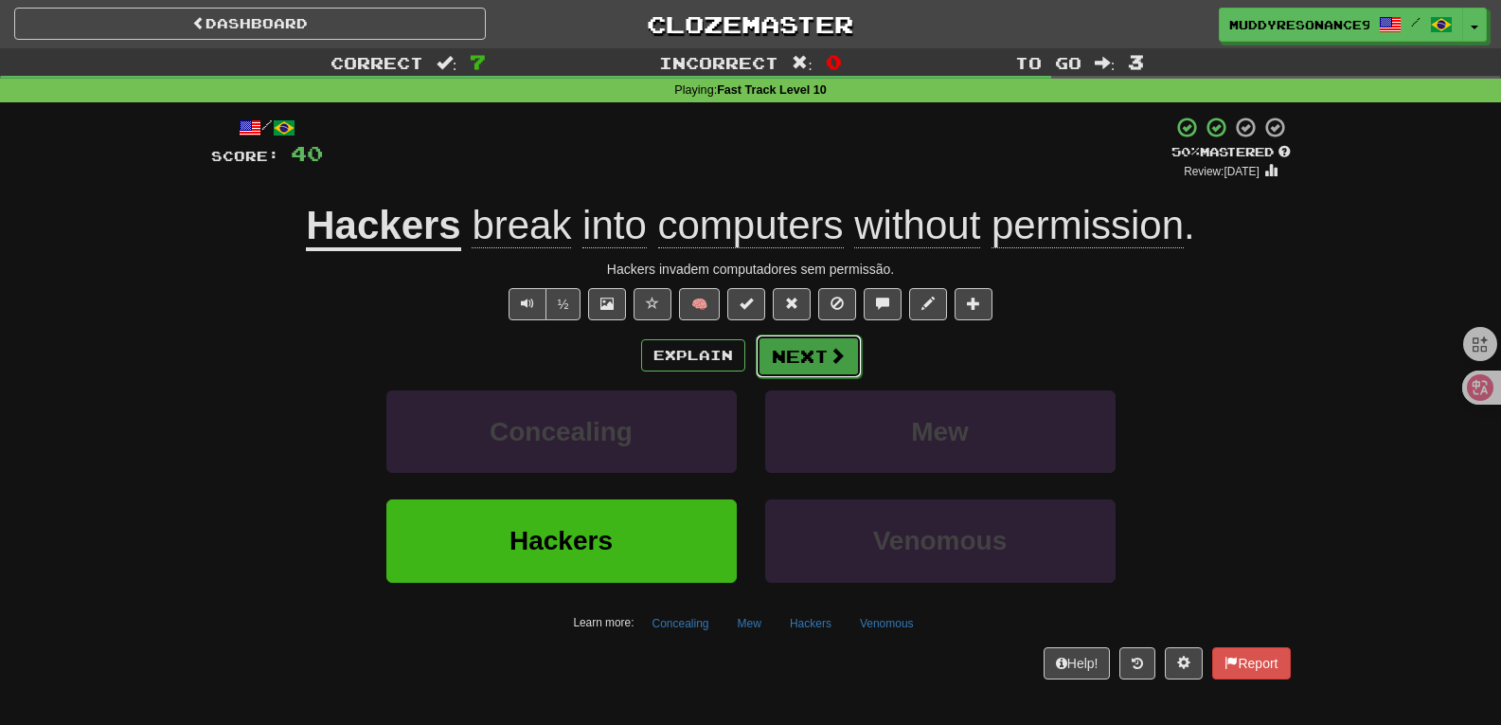
click at [811, 354] on button "Next" at bounding box center [809, 356] width 106 height 44
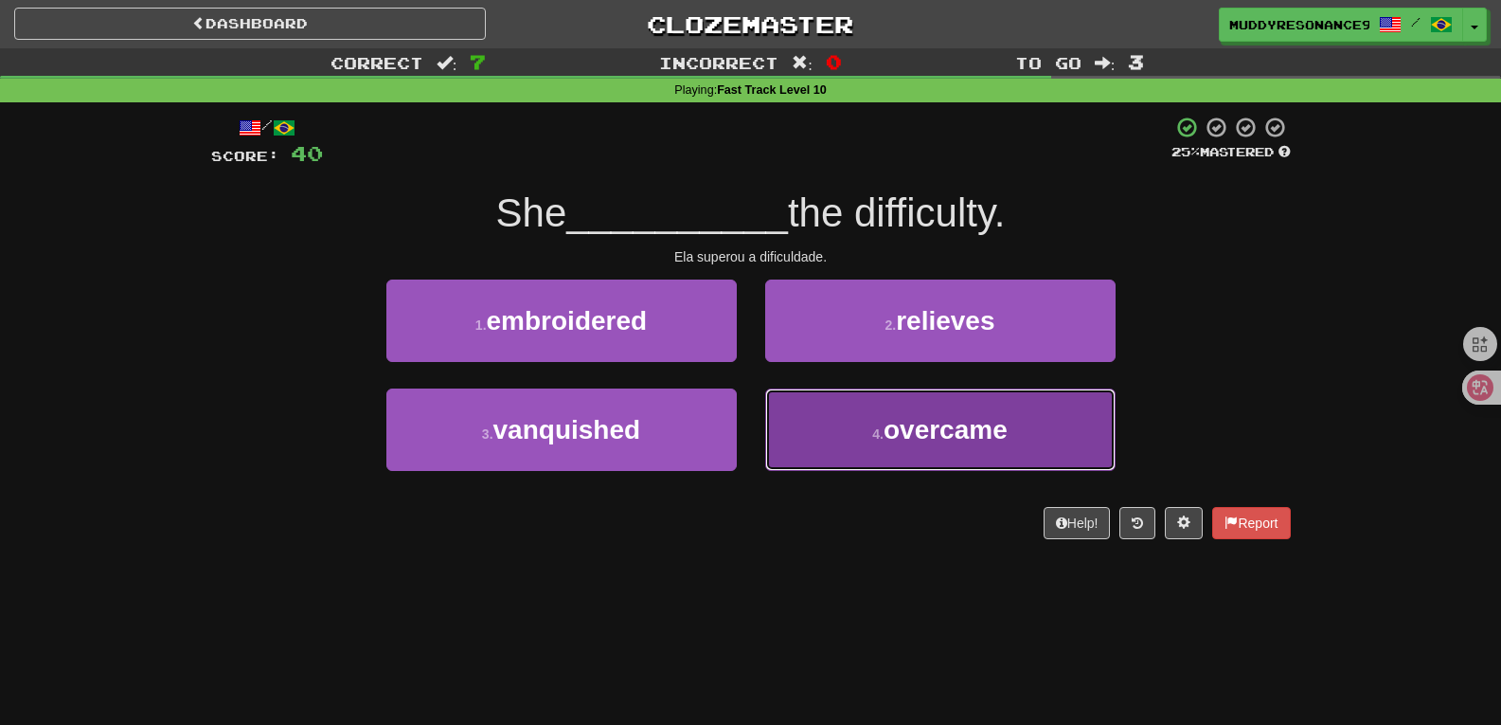
click at [892, 418] on span "overcame" at bounding box center [946, 429] width 124 height 29
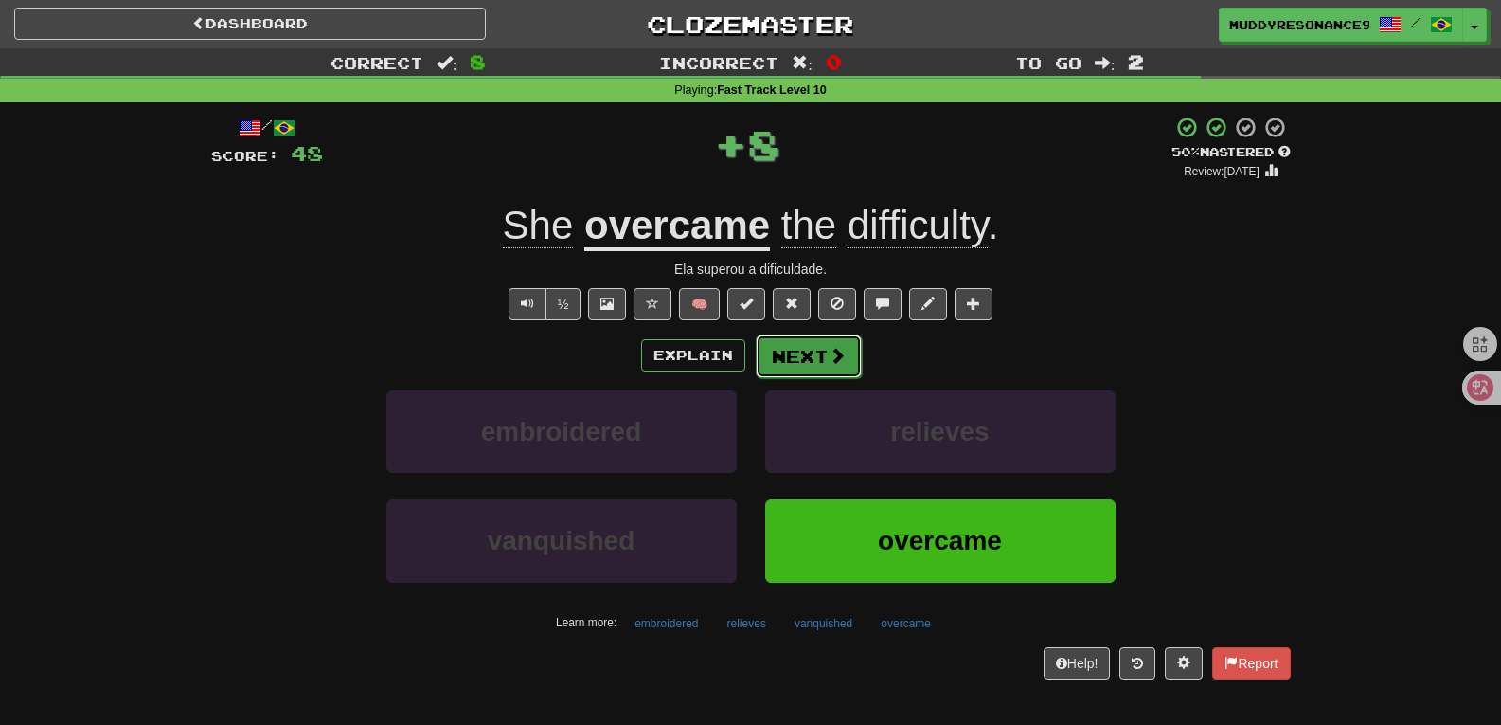
click at [812, 355] on button "Next" at bounding box center [809, 356] width 106 height 44
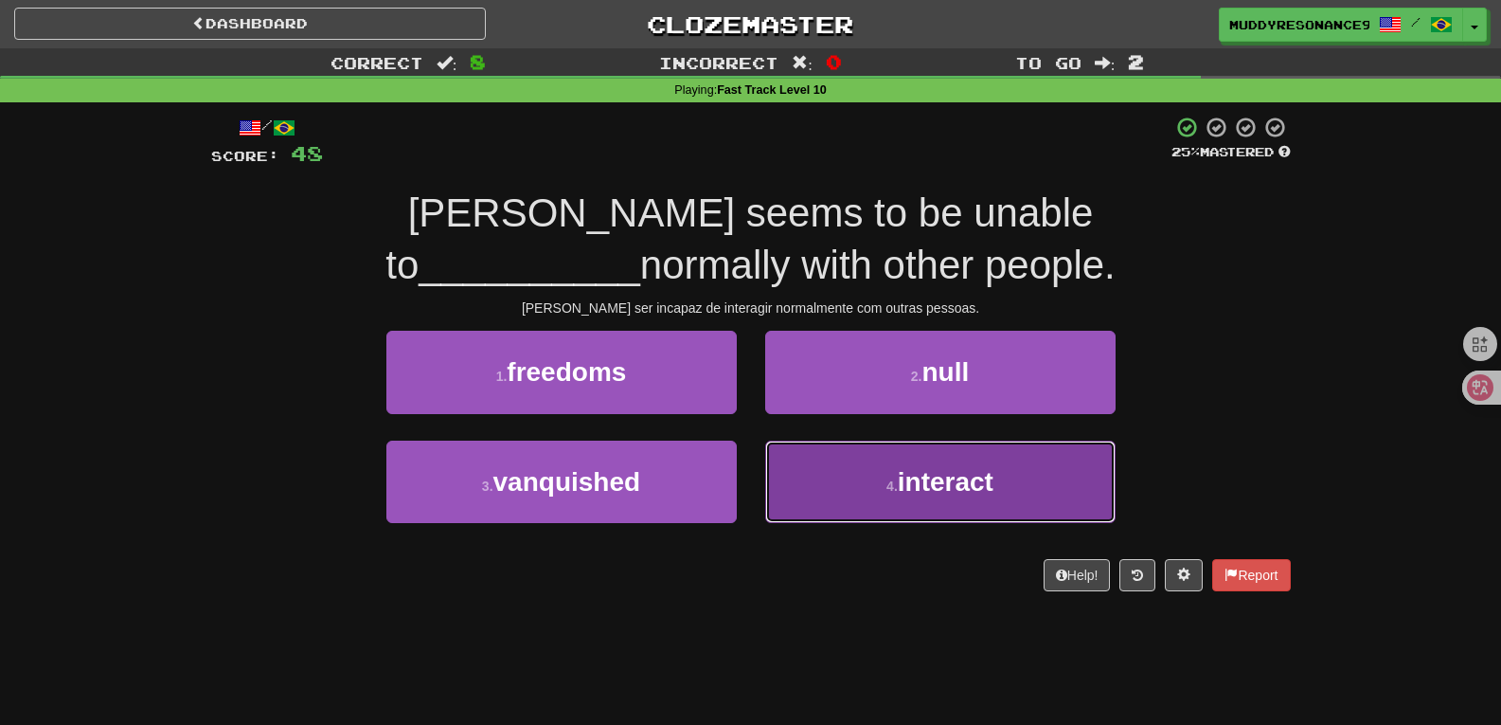
click at [924, 463] on button "4 . interact" at bounding box center [940, 481] width 350 height 82
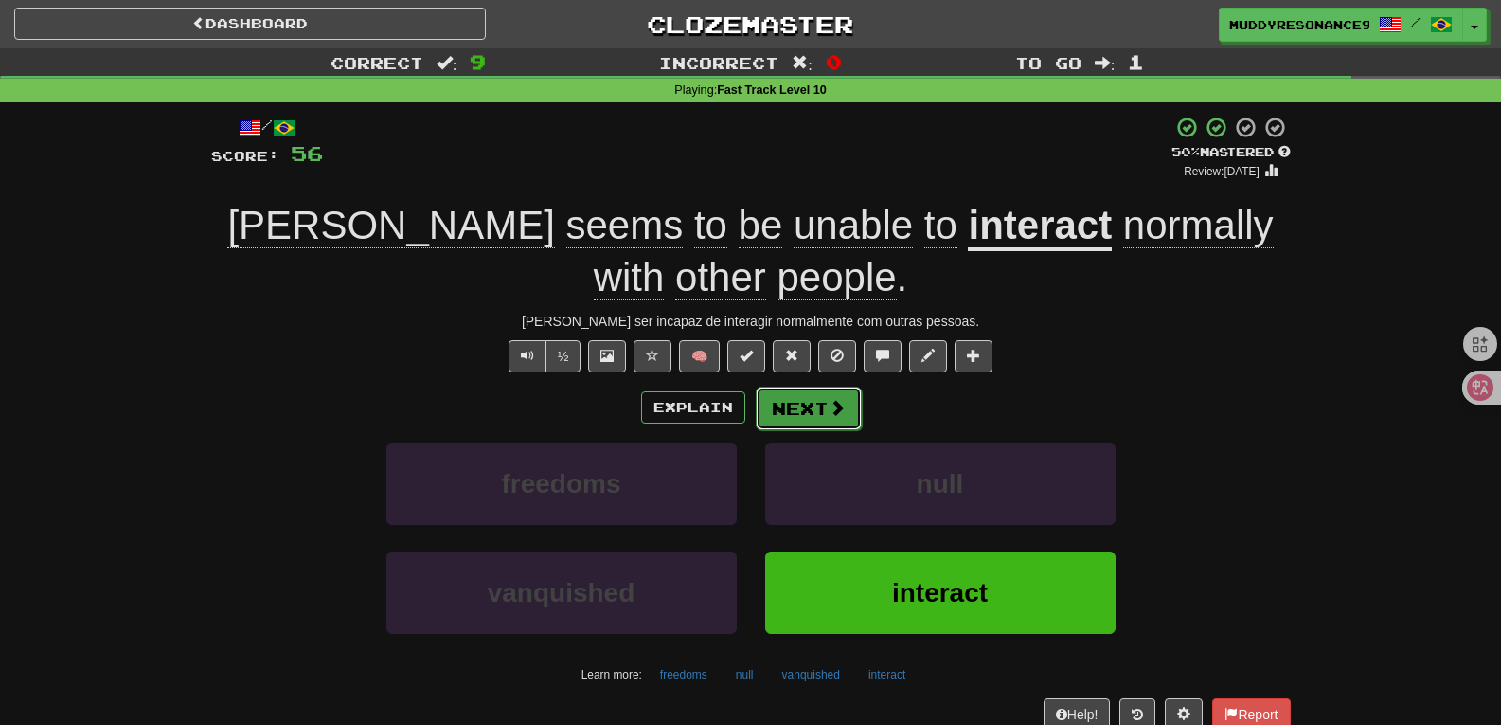
click at [830, 400] on span at bounding box center [837, 407] width 17 height 17
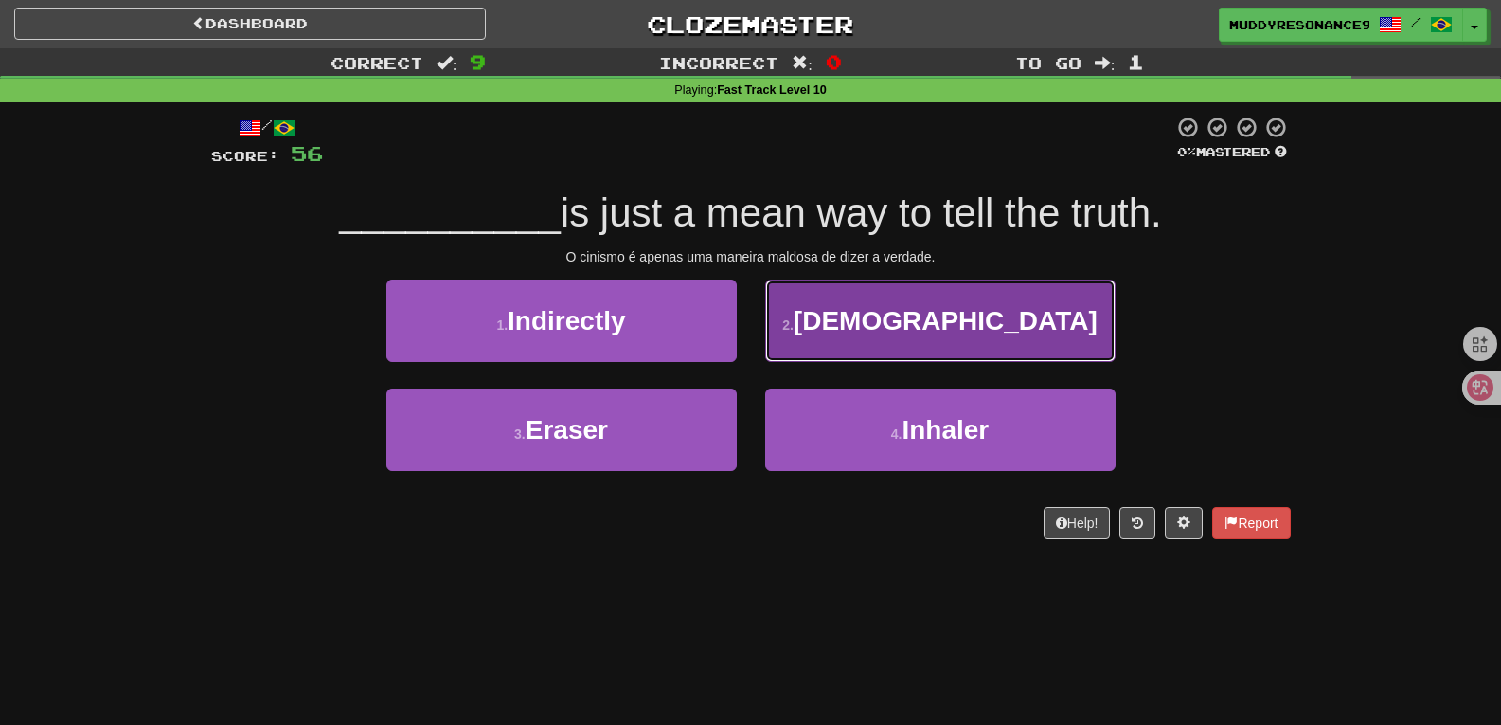
click at [904, 323] on span "Cynicism" at bounding box center [946, 320] width 304 height 29
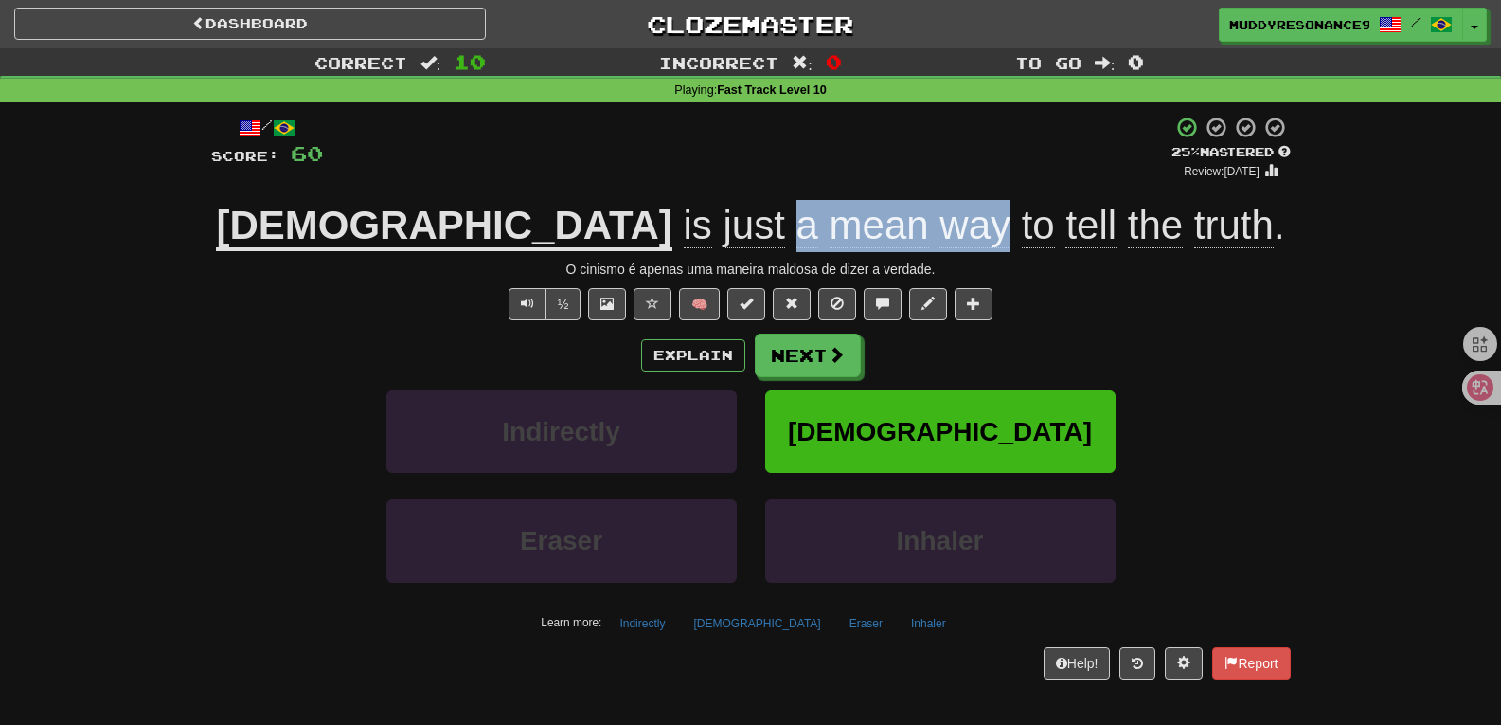
drag, startPoint x: 871, startPoint y: 234, endPoint x: 660, endPoint y: 223, distance: 211.5
click at [673, 223] on span "is just a mean way to tell the truth ." at bounding box center [979, 225] width 613 height 45
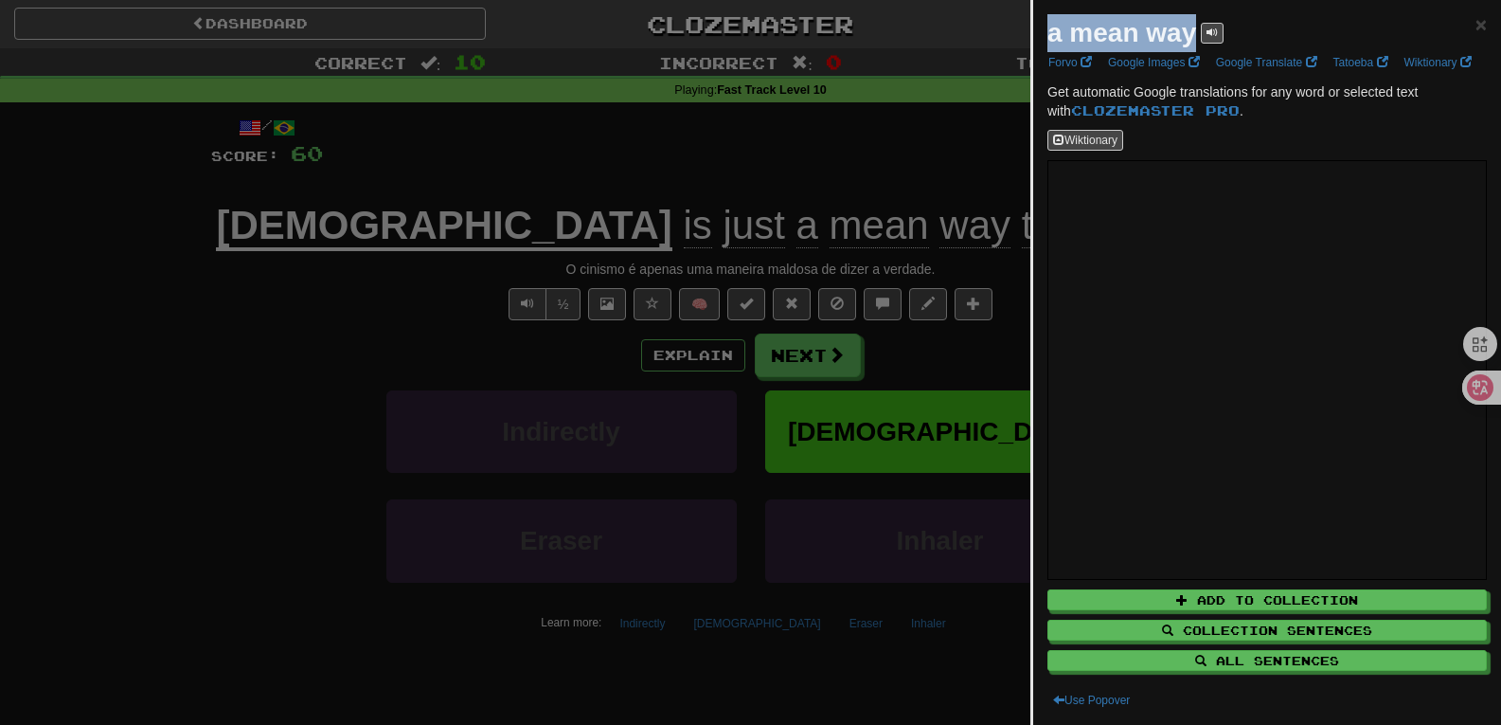
drag, startPoint x: 1191, startPoint y: 38, endPoint x: 1049, endPoint y: 39, distance: 142.1
click at [1049, 39] on strong "a mean way" at bounding box center [1122, 32] width 149 height 29
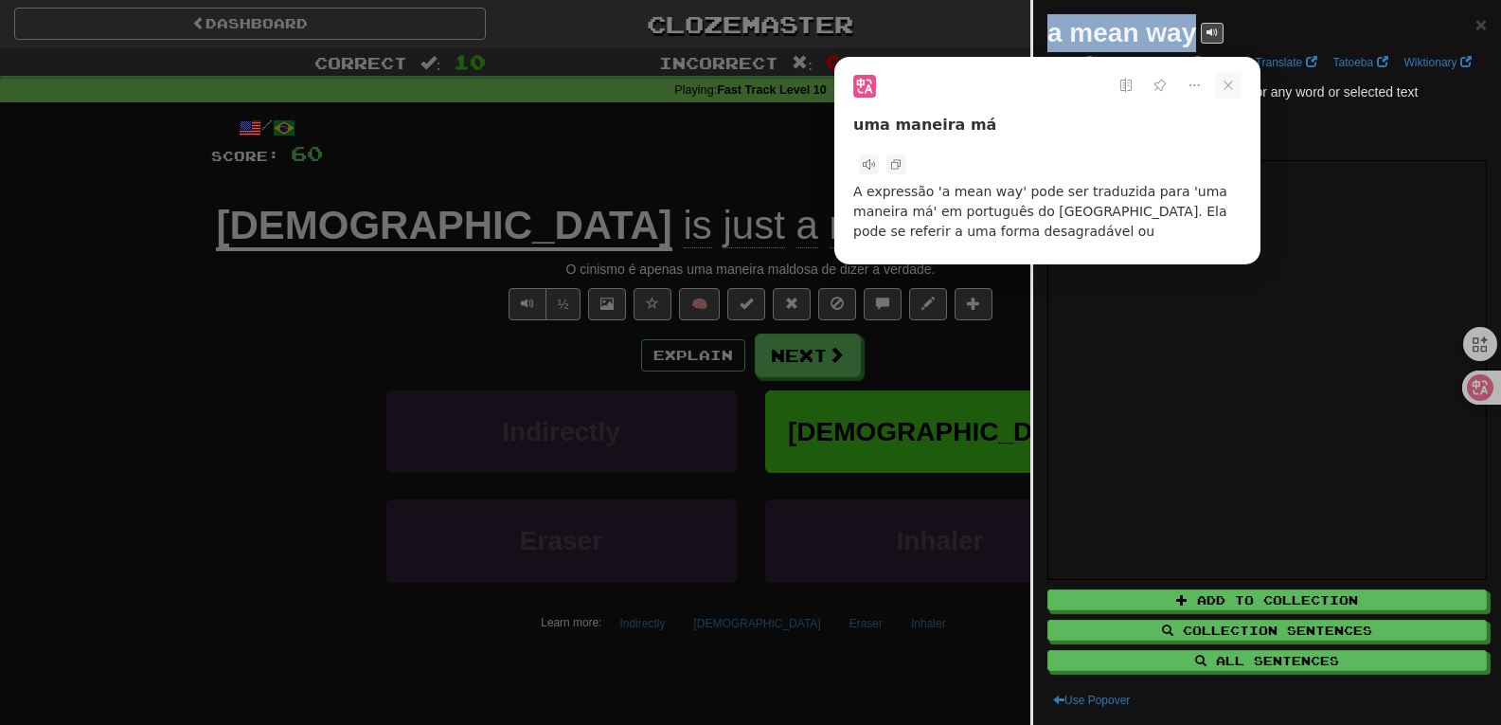
click at [1228, 82] on icon at bounding box center [1228, 85] width 27 height 27
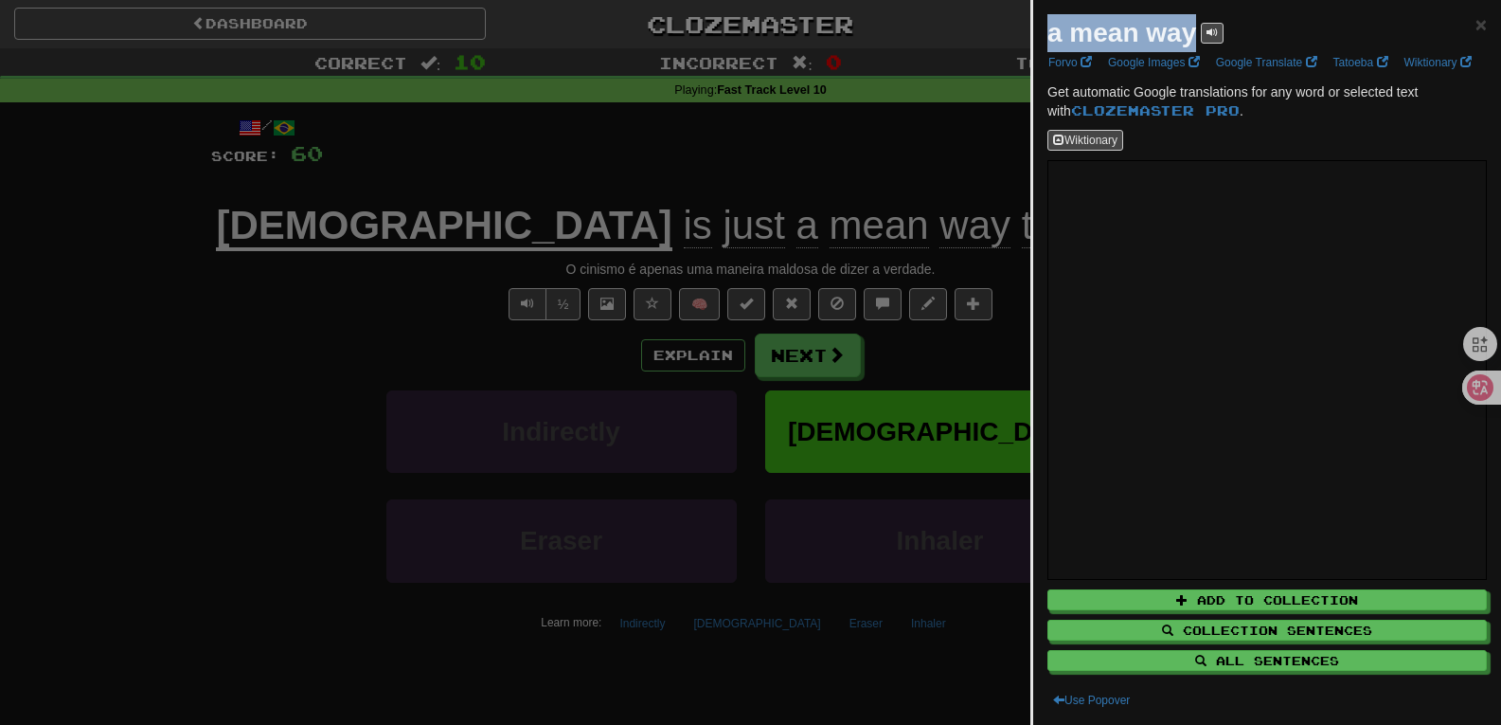
copy strong "a mean way"
click at [1476, 27] on span "×" at bounding box center [1481, 24] width 11 height 22
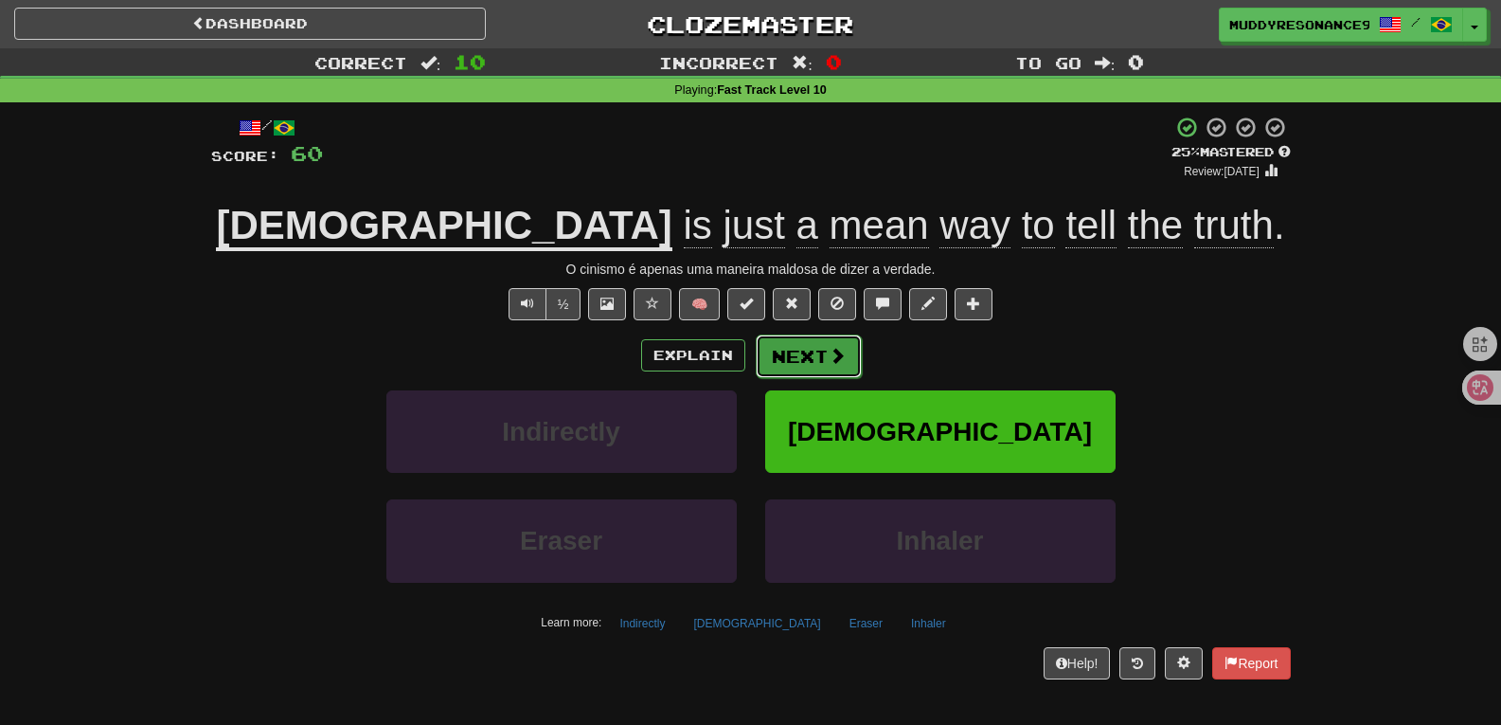
click at [834, 362] on span at bounding box center [837, 355] width 17 height 17
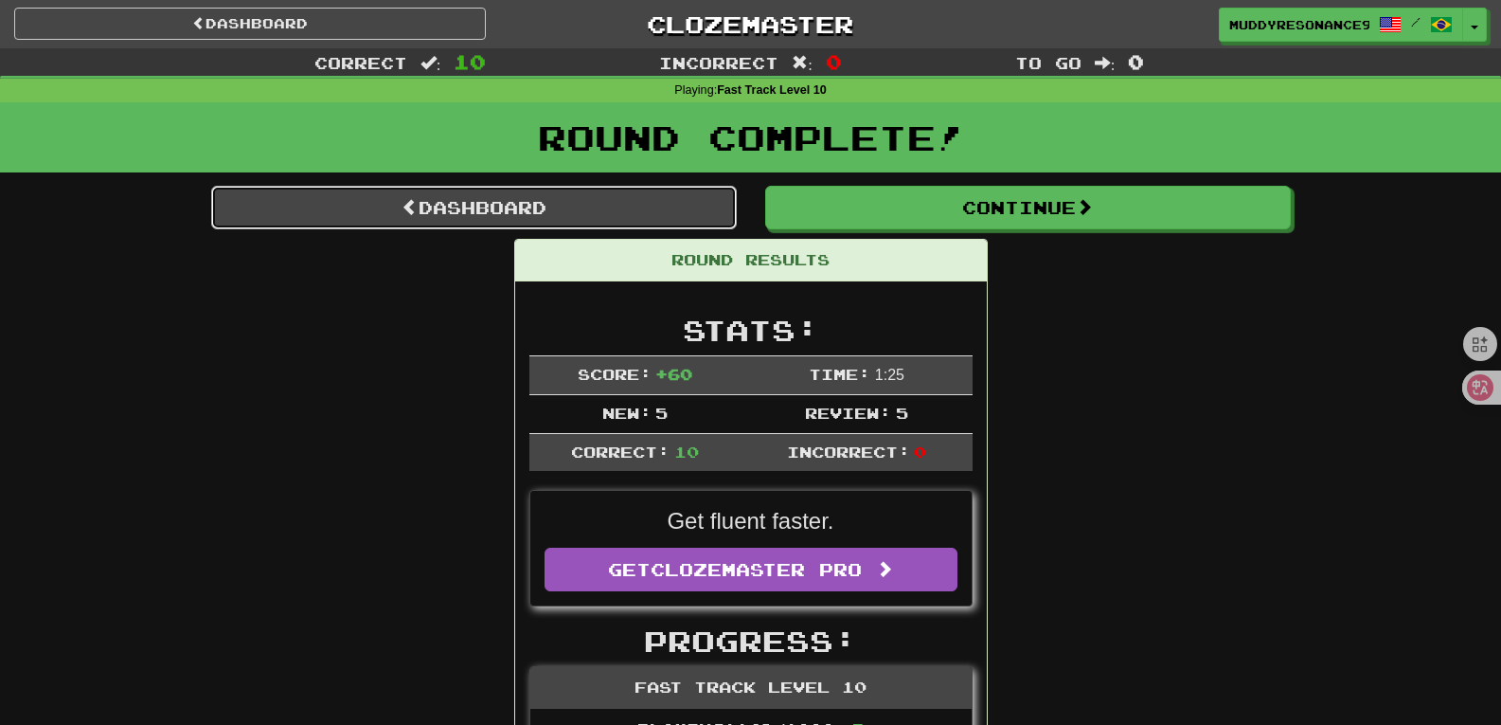
click at [677, 207] on link "Dashboard" at bounding box center [474, 208] width 526 height 44
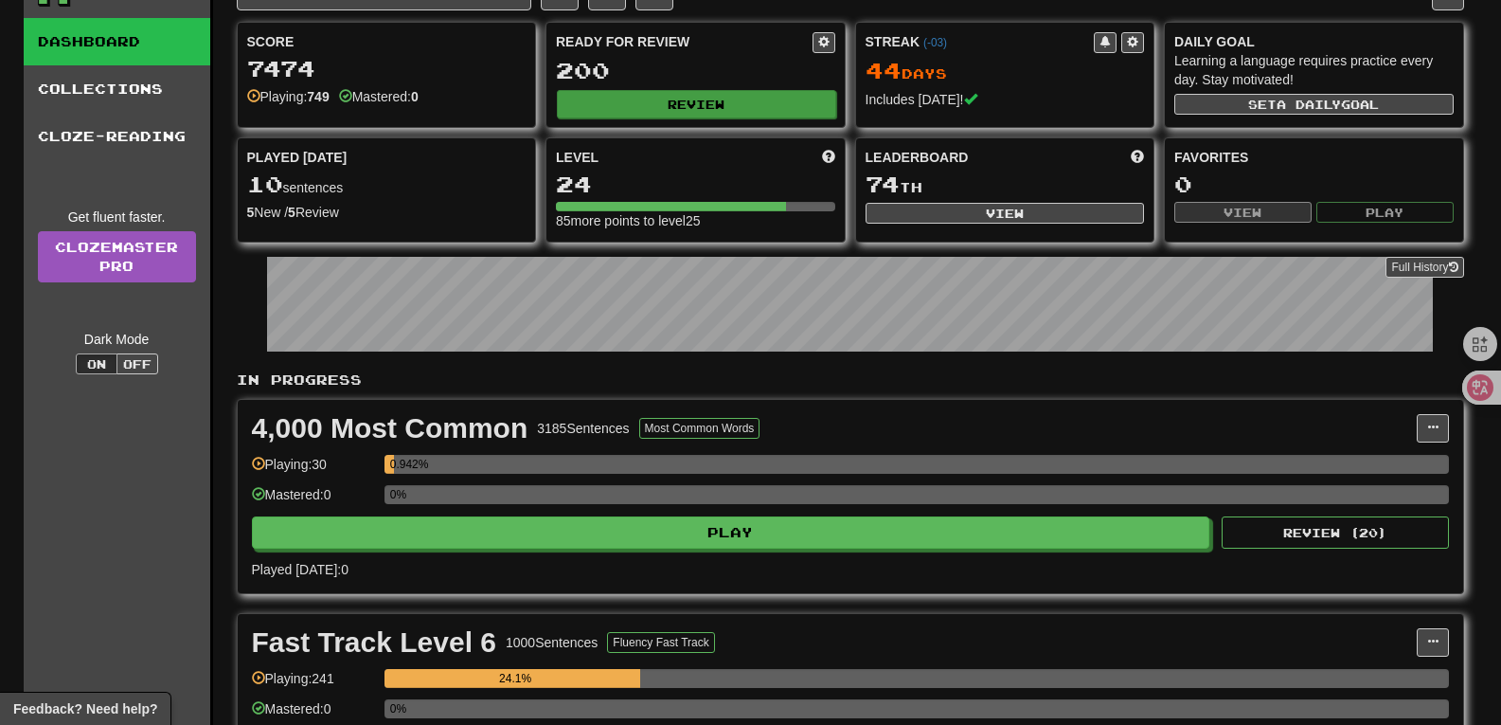
scroll to position [568, 0]
